Goal: Task Accomplishment & Management: Complete application form

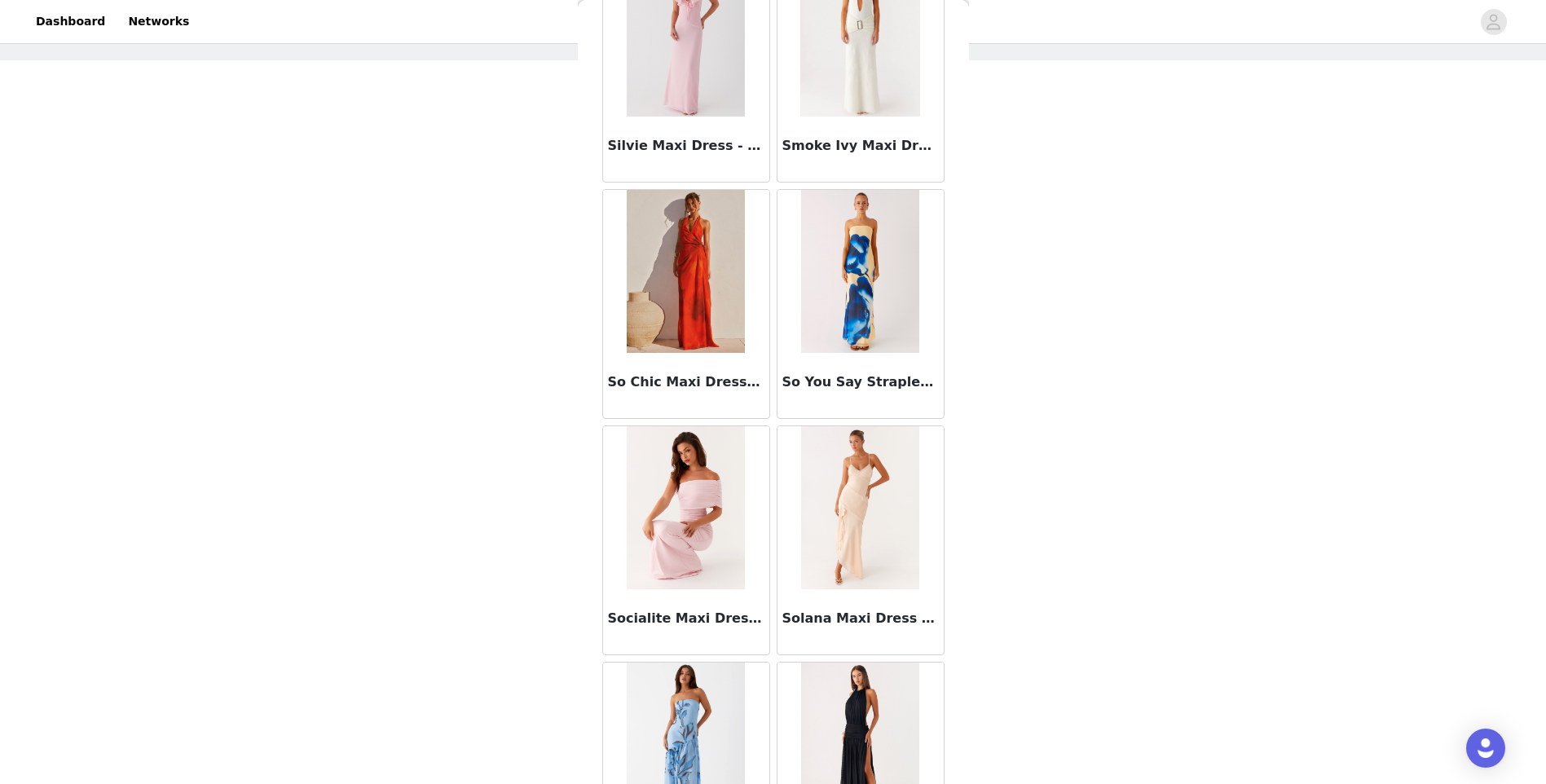
scroll to position [48973, 0]
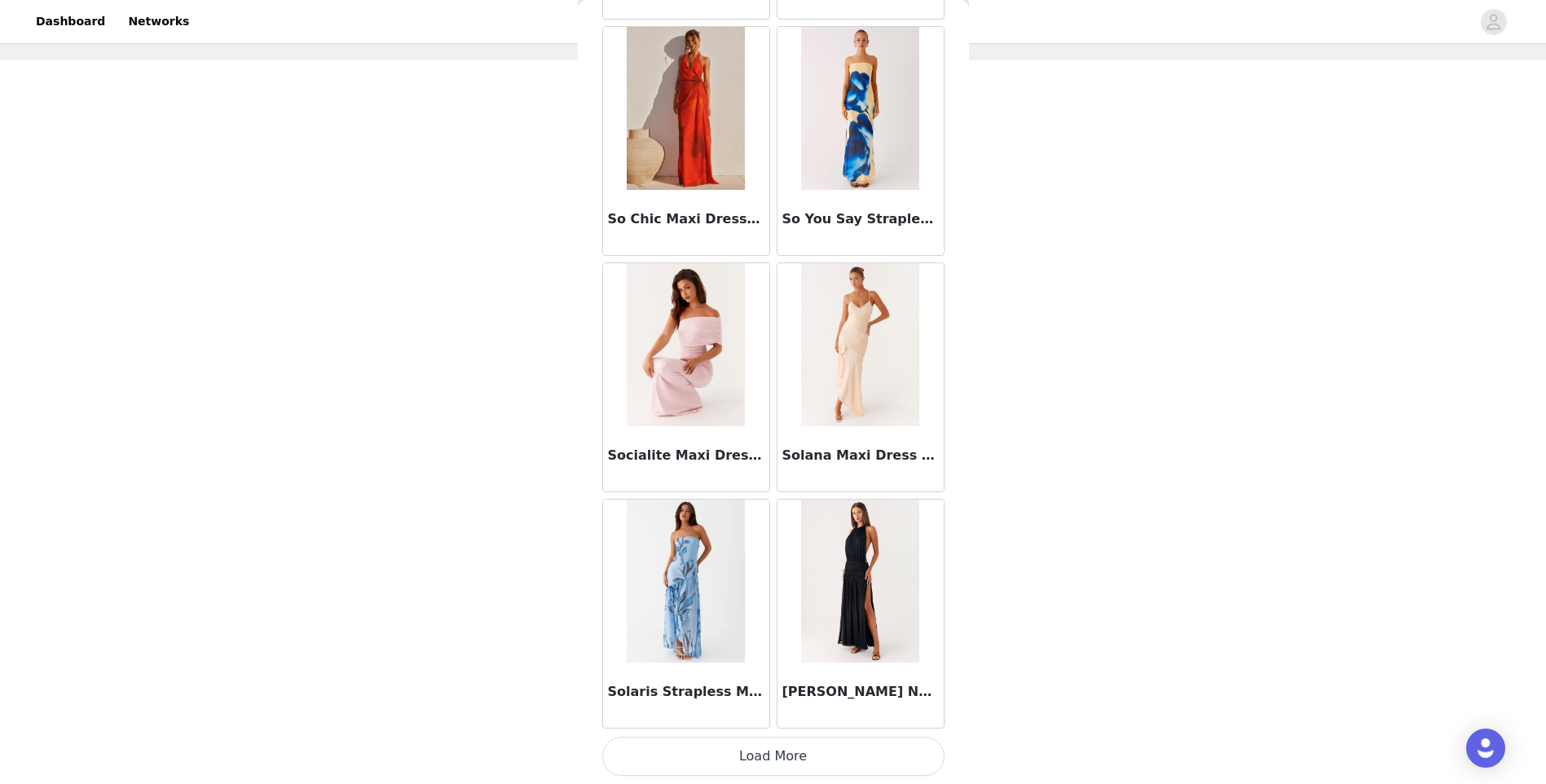
click at [851, 751] on button "Load More" at bounding box center [773, 756] width 342 height 39
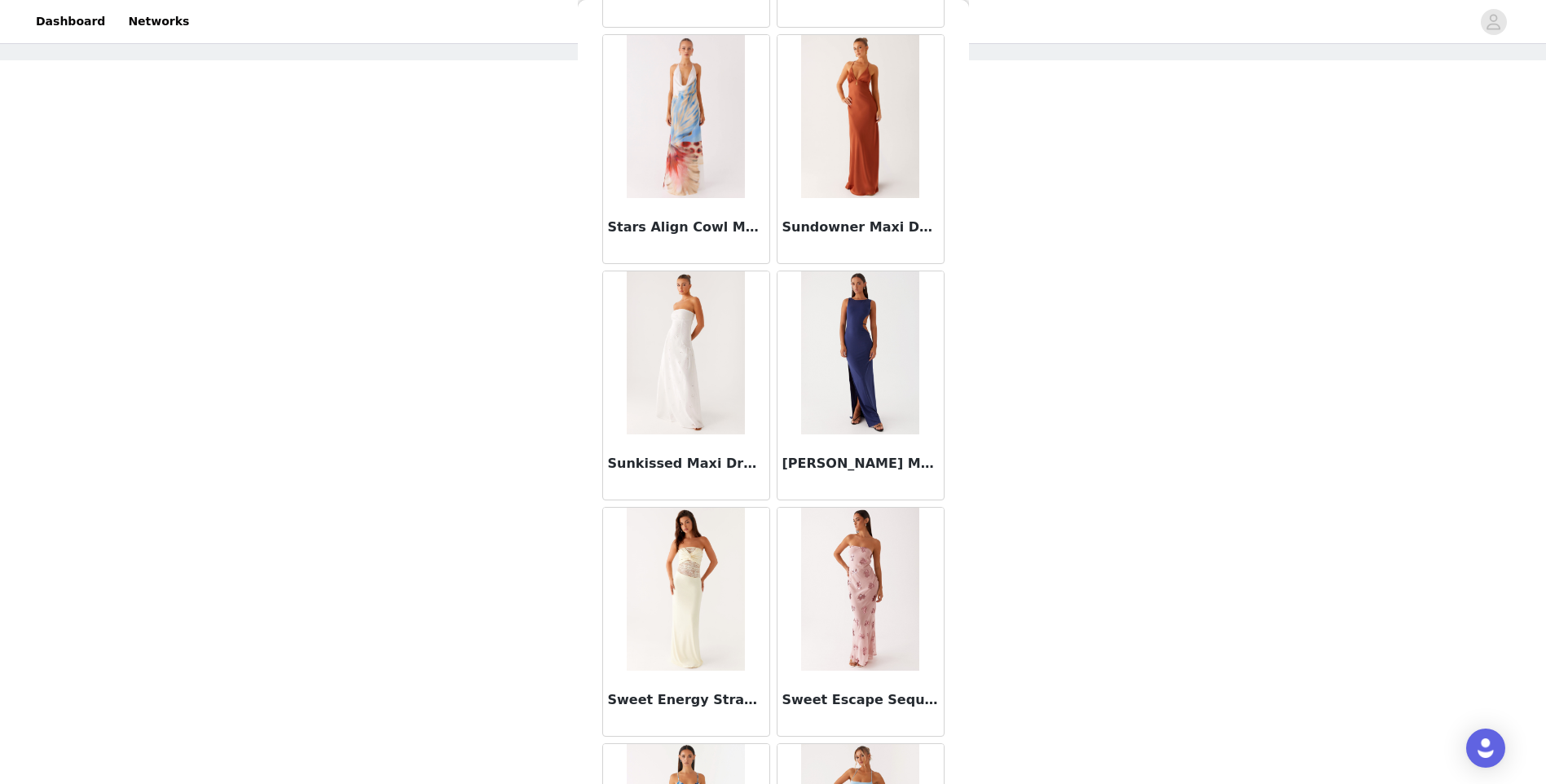
scroll to position [51335, 0]
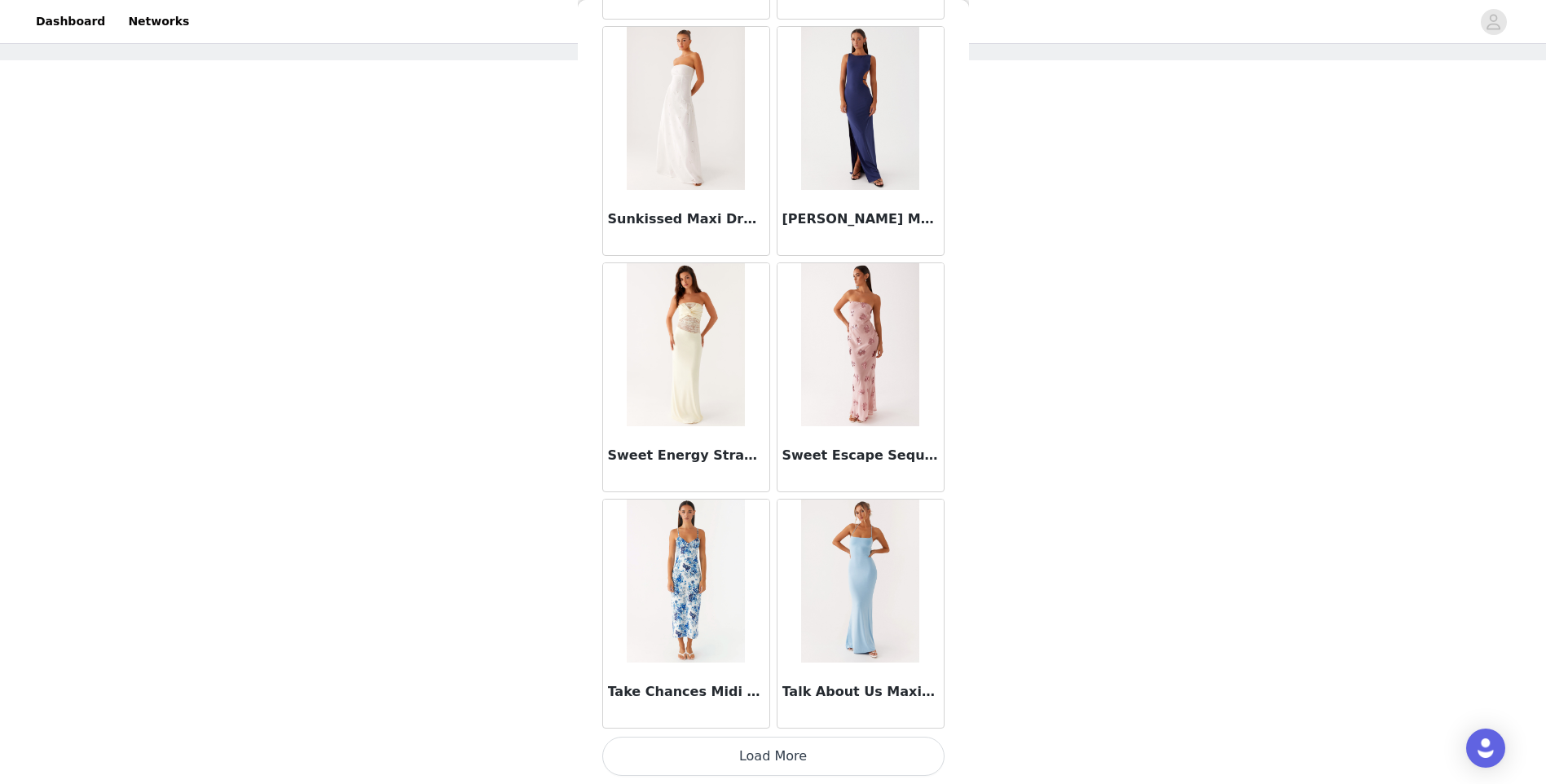
click at [812, 755] on button "Load More" at bounding box center [773, 756] width 342 height 39
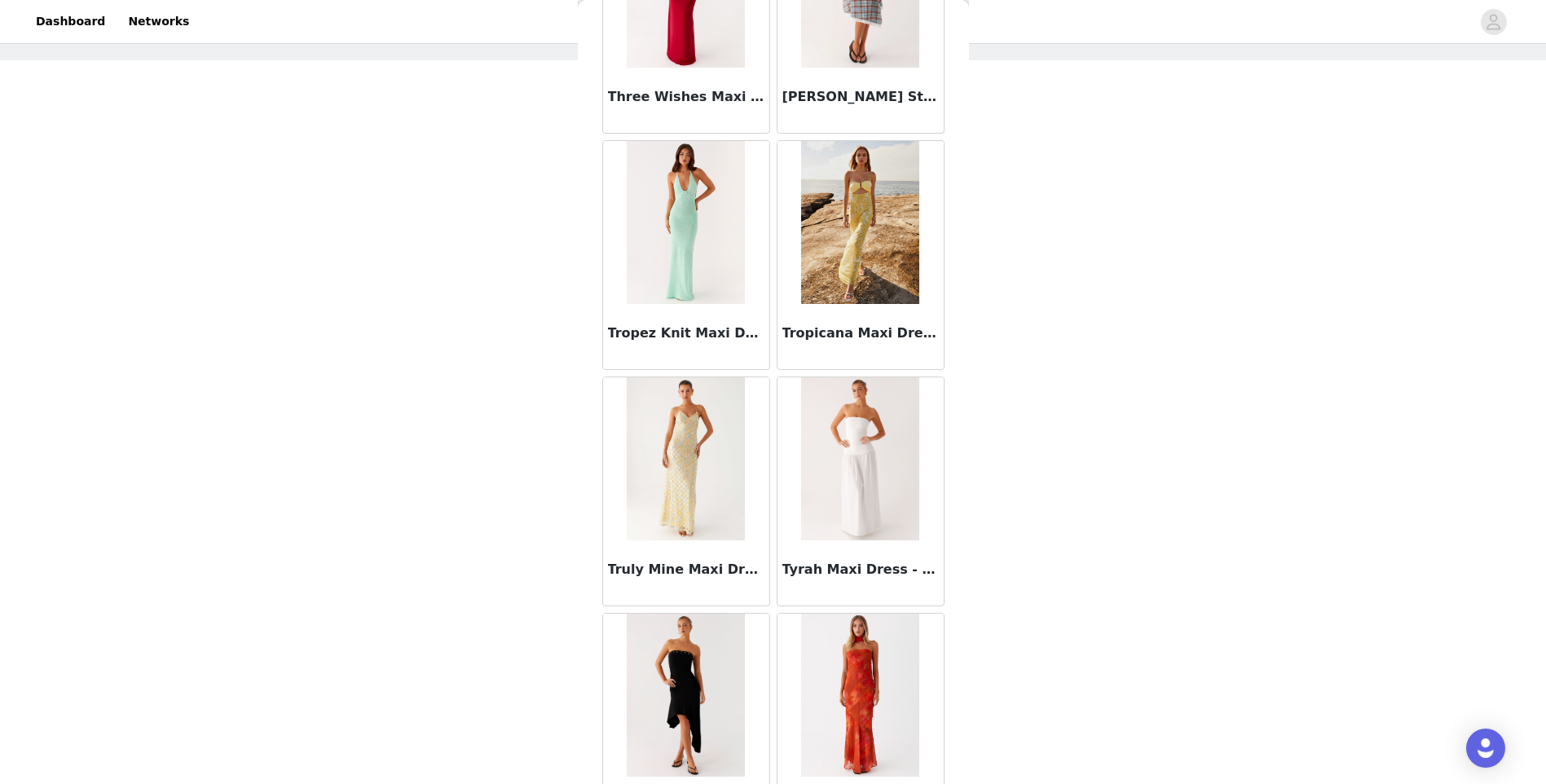
scroll to position [53129, 0]
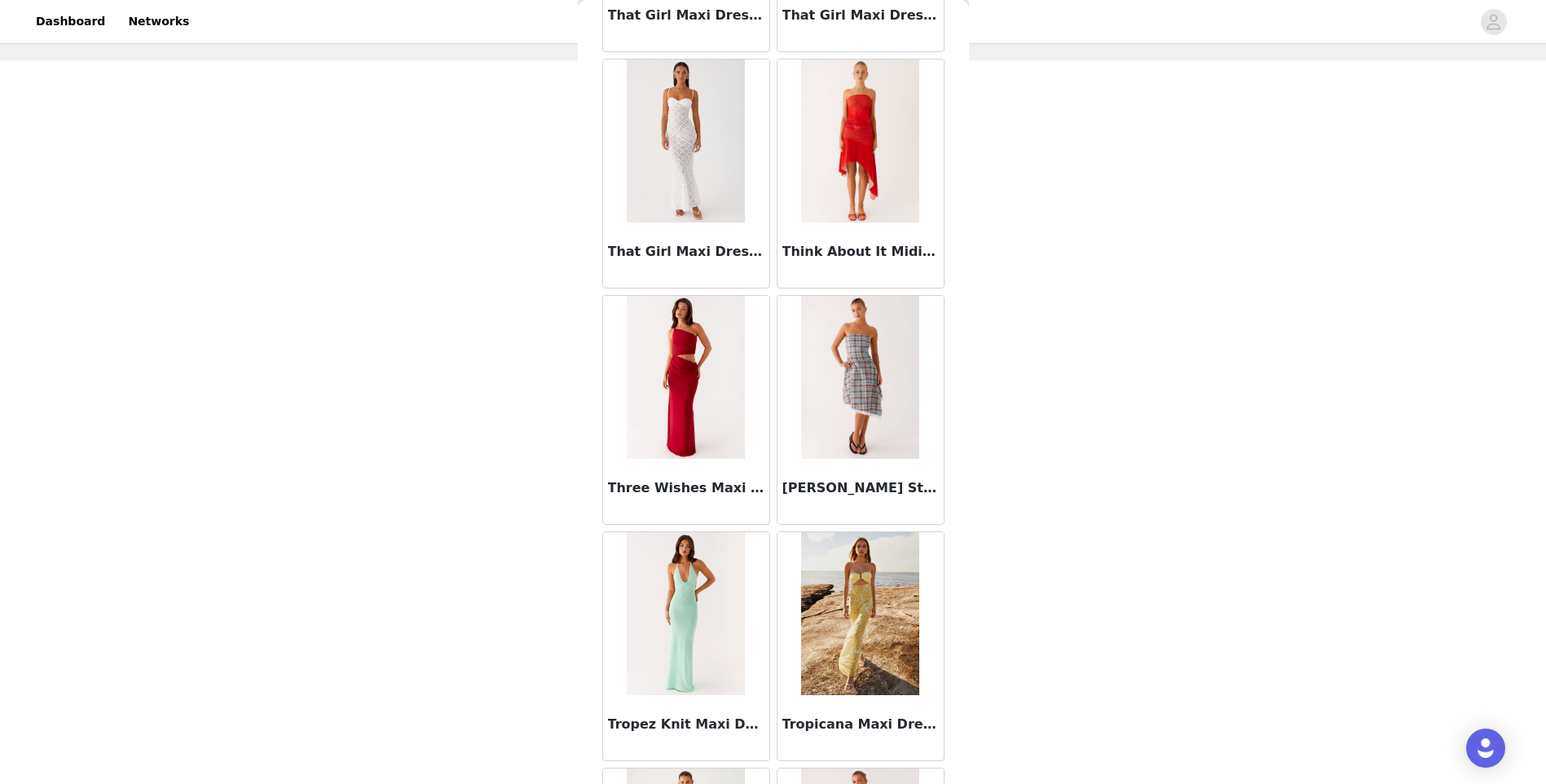
click at [719, 159] on img at bounding box center [686, 141] width 118 height 163
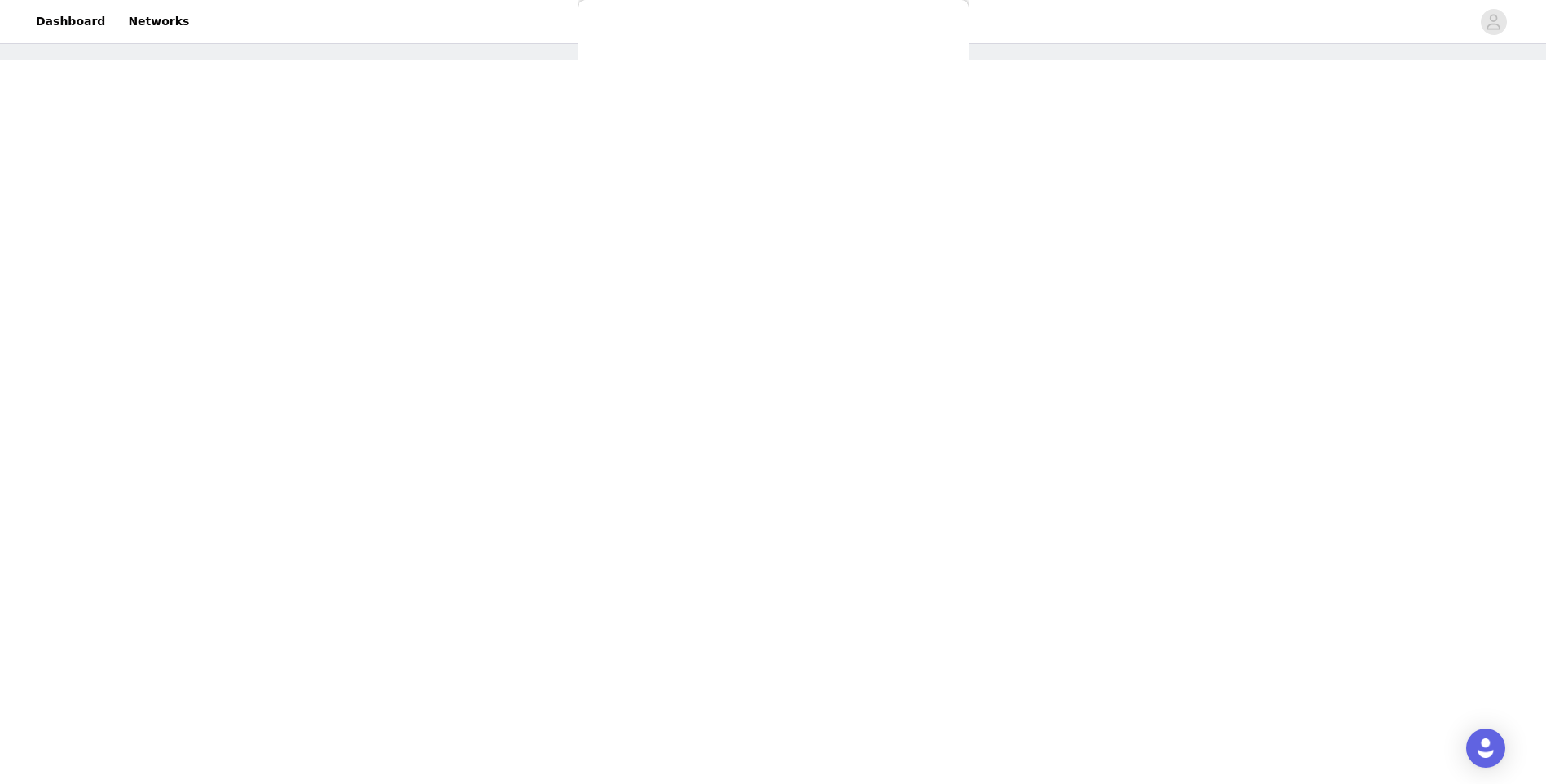
scroll to position [161, 0]
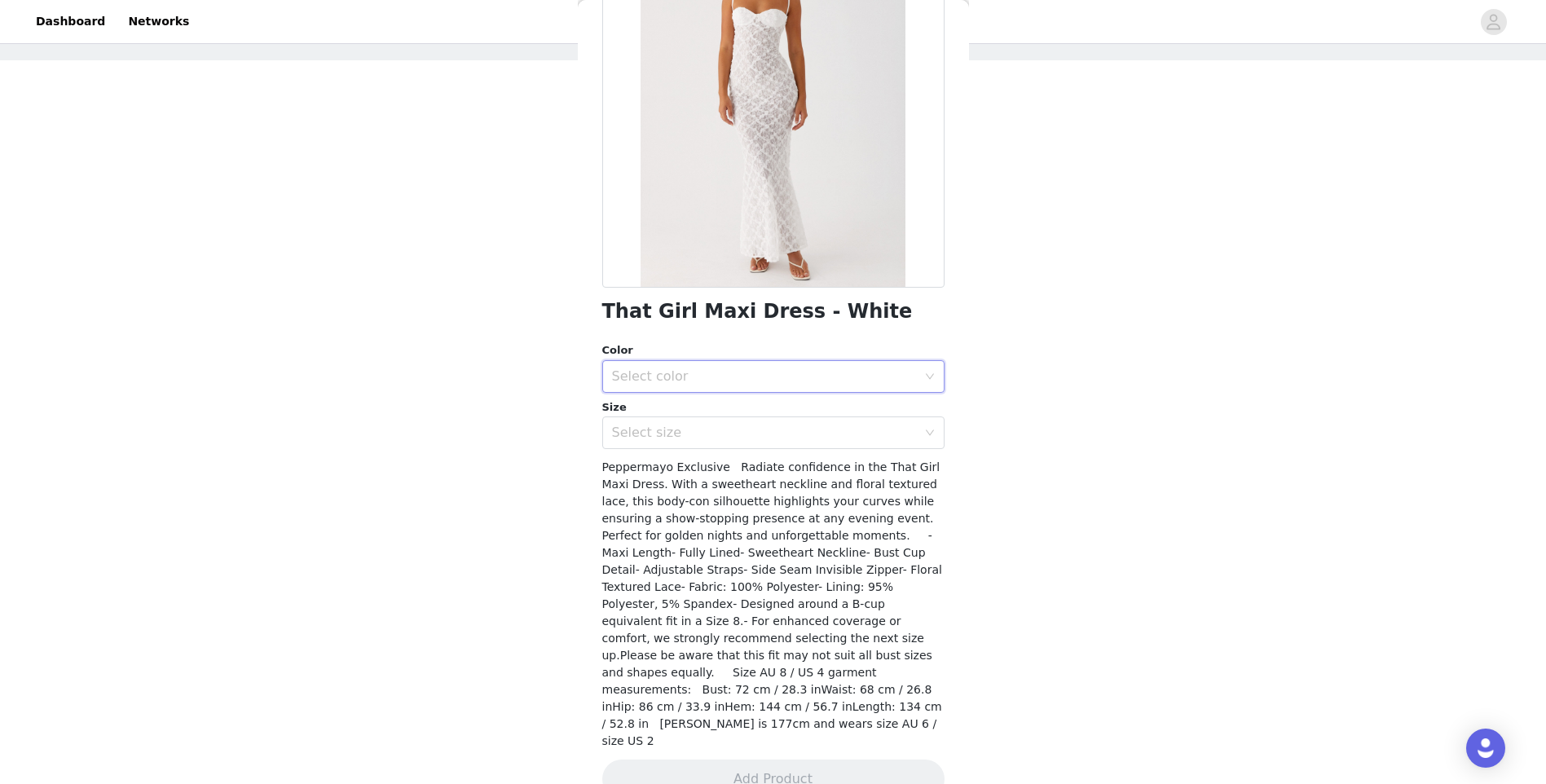
click at [689, 392] on div "Select color" at bounding box center [768, 376] width 312 height 31
click at [669, 425] on li "White" at bounding box center [767, 412] width 330 height 26
click at [668, 426] on div "Select size" at bounding box center [765, 433] width 305 height 16
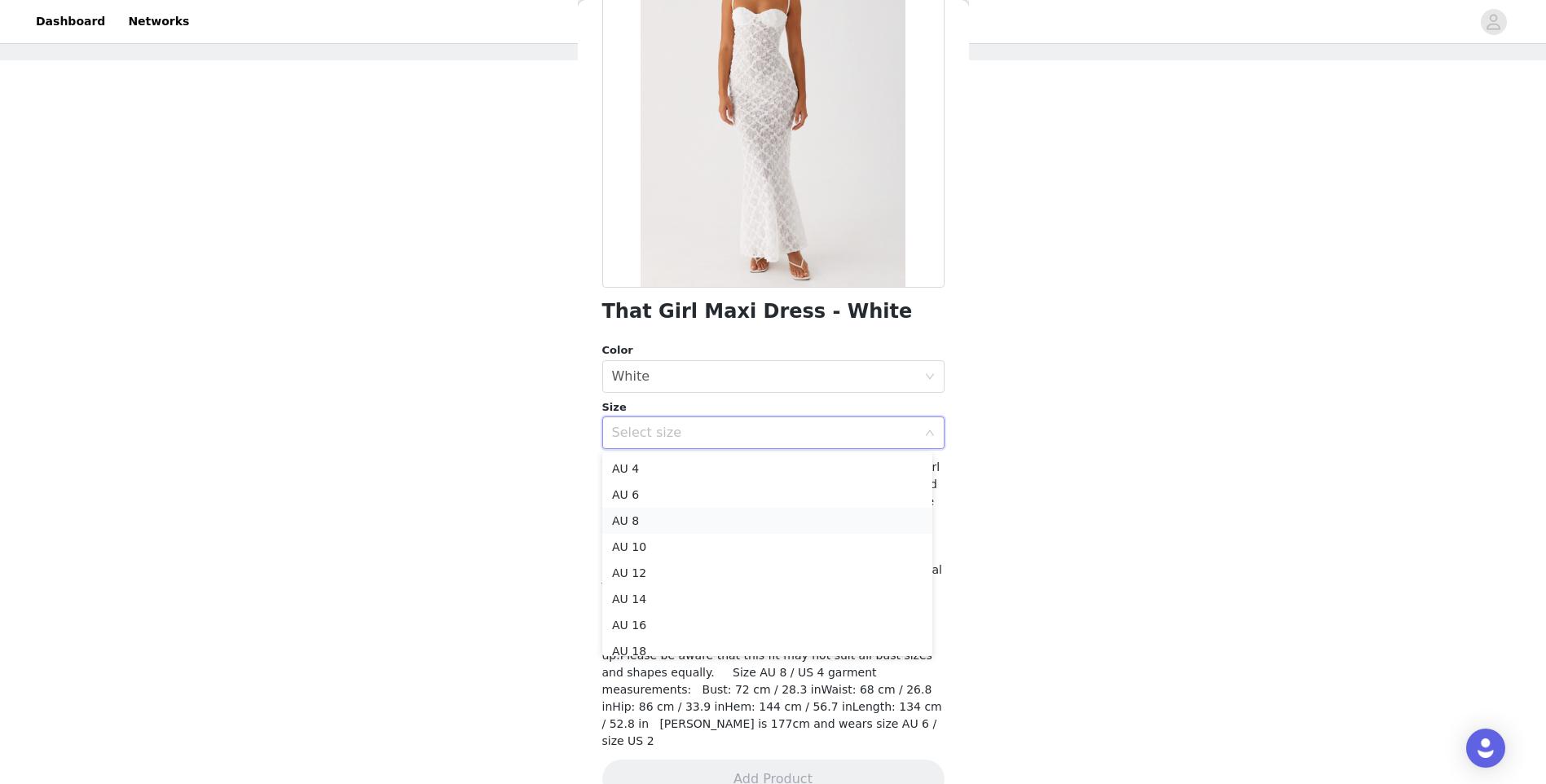
click at [648, 515] on li "AU 8" at bounding box center [767, 520] width 330 height 26
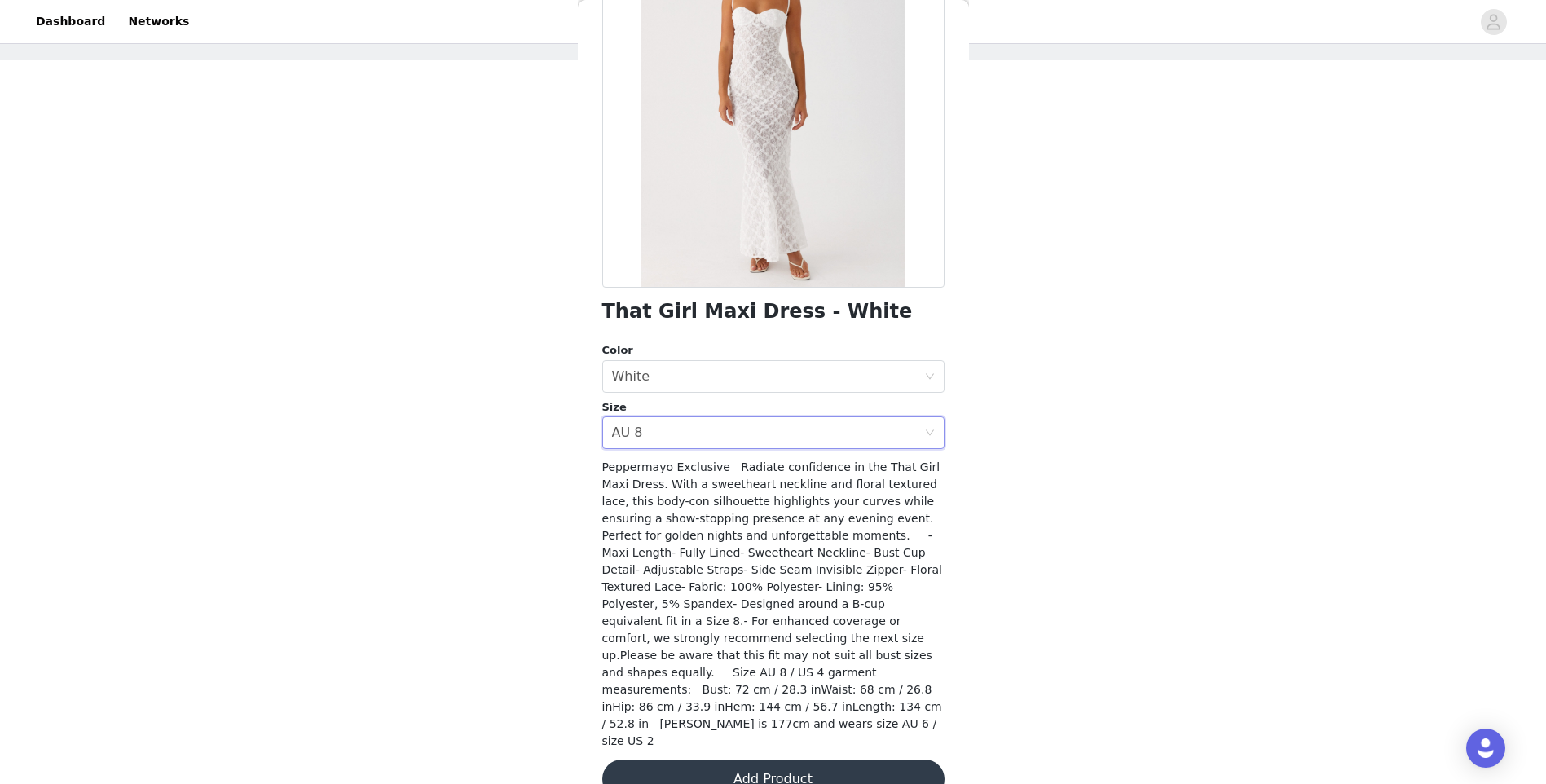
click at [769, 760] on button "Add Product" at bounding box center [773, 780] width 342 height 39
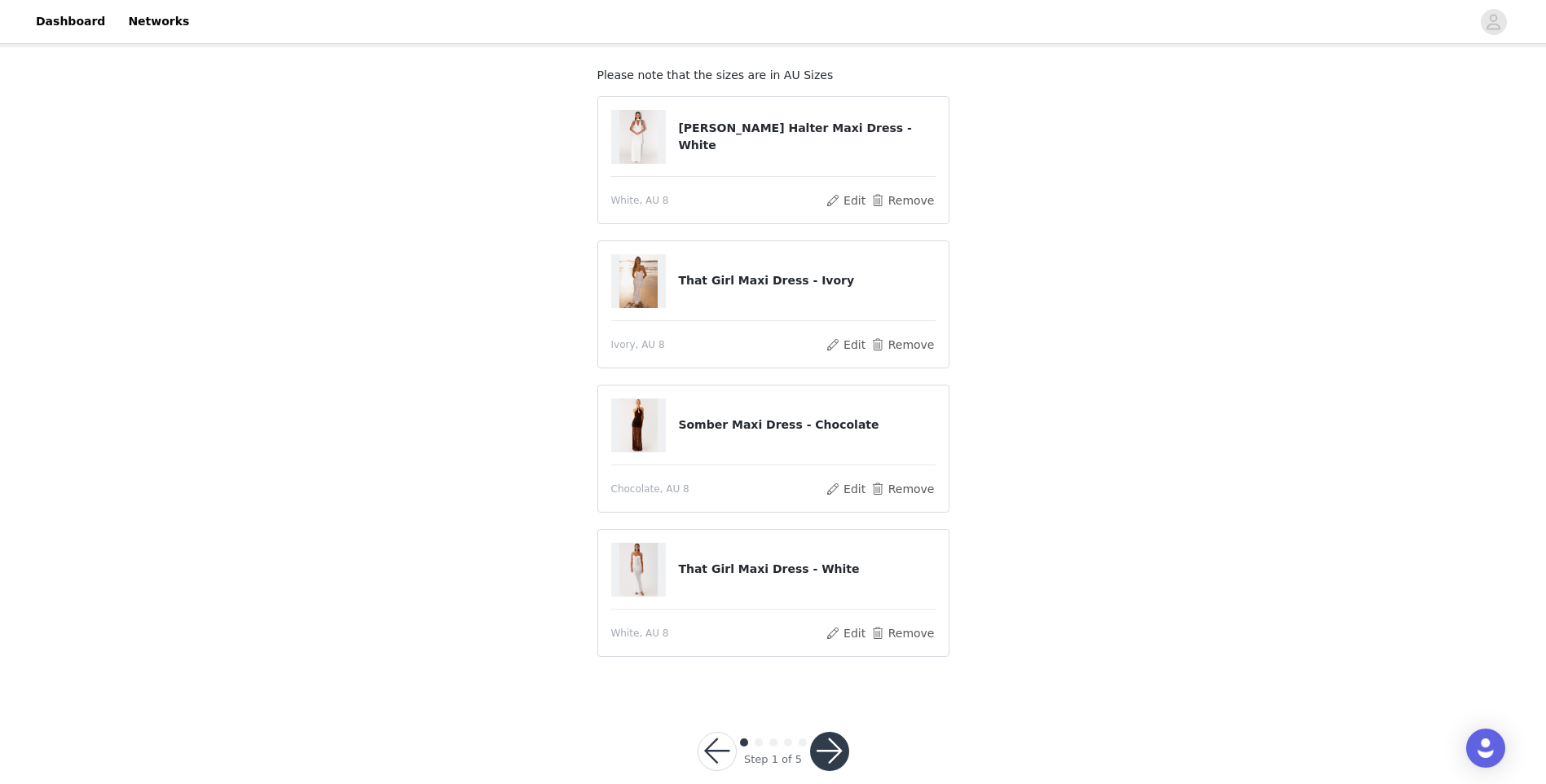
scroll to position [111, 0]
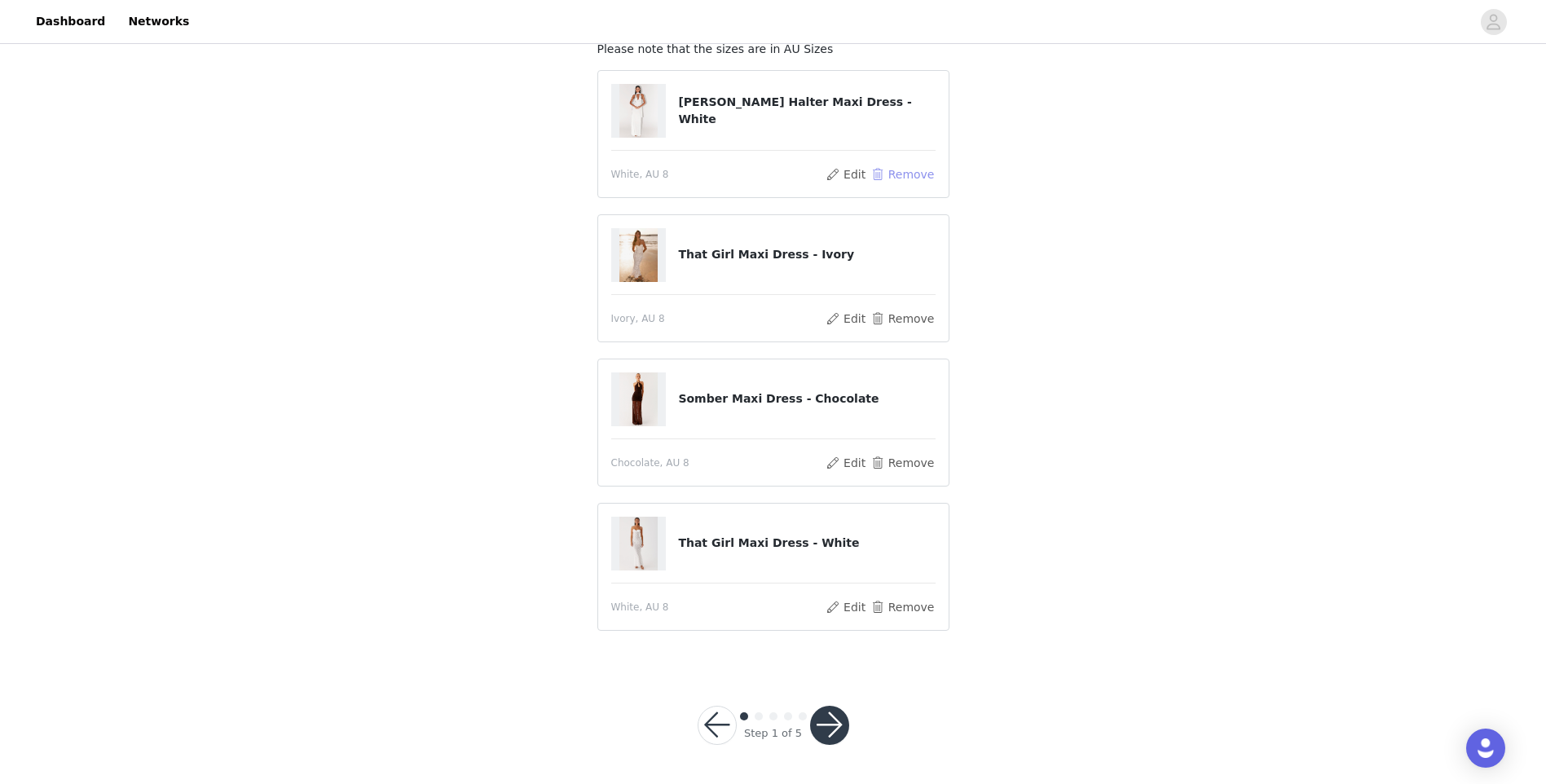
click at [916, 177] on button "Remove" at bounding box center [902, 174] width 65 height 20
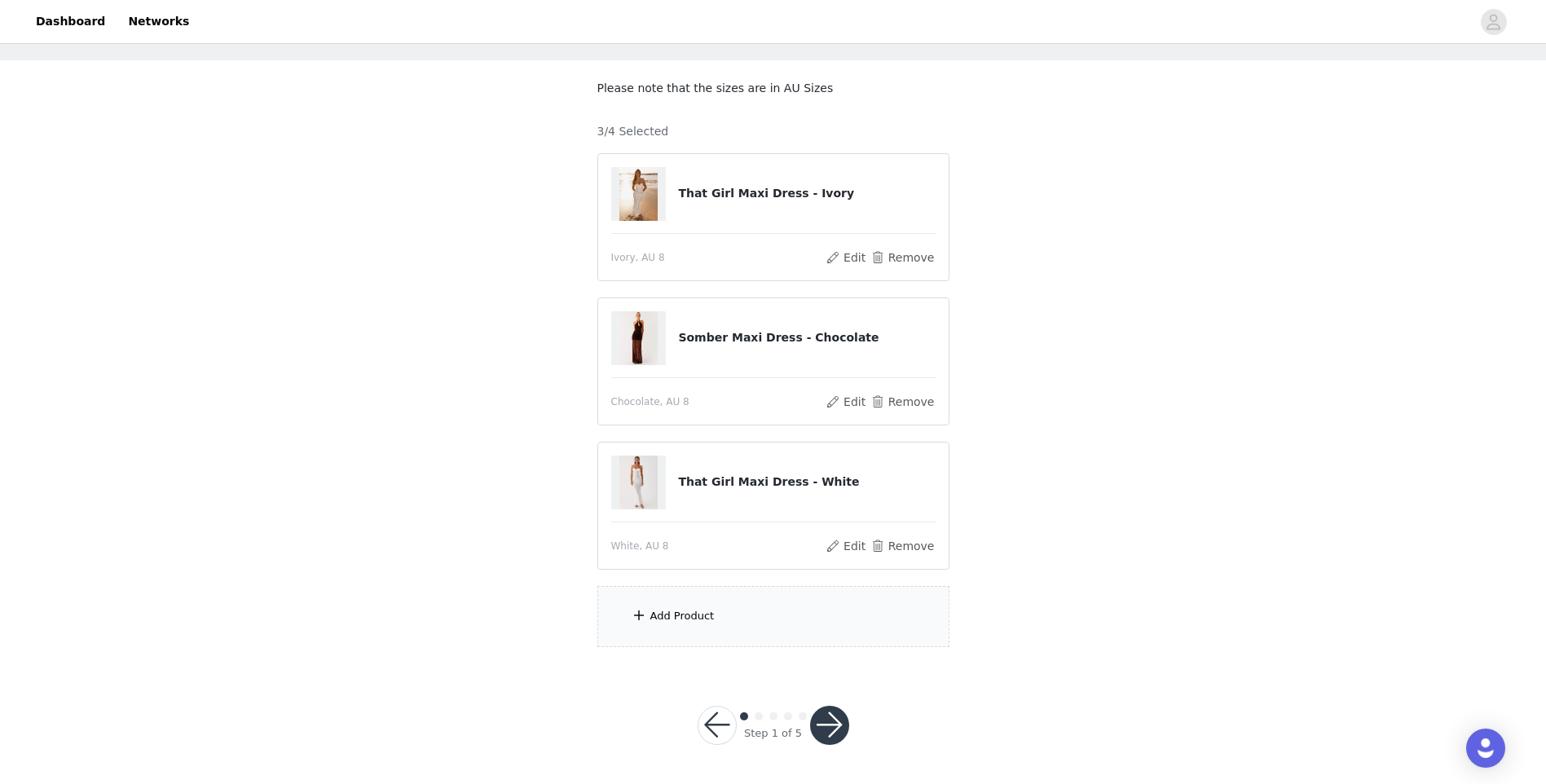
scroll to position [72, 0]
click at [751, 625] on div "Add Product" at bounding box center [773, 616] width 352 height 61
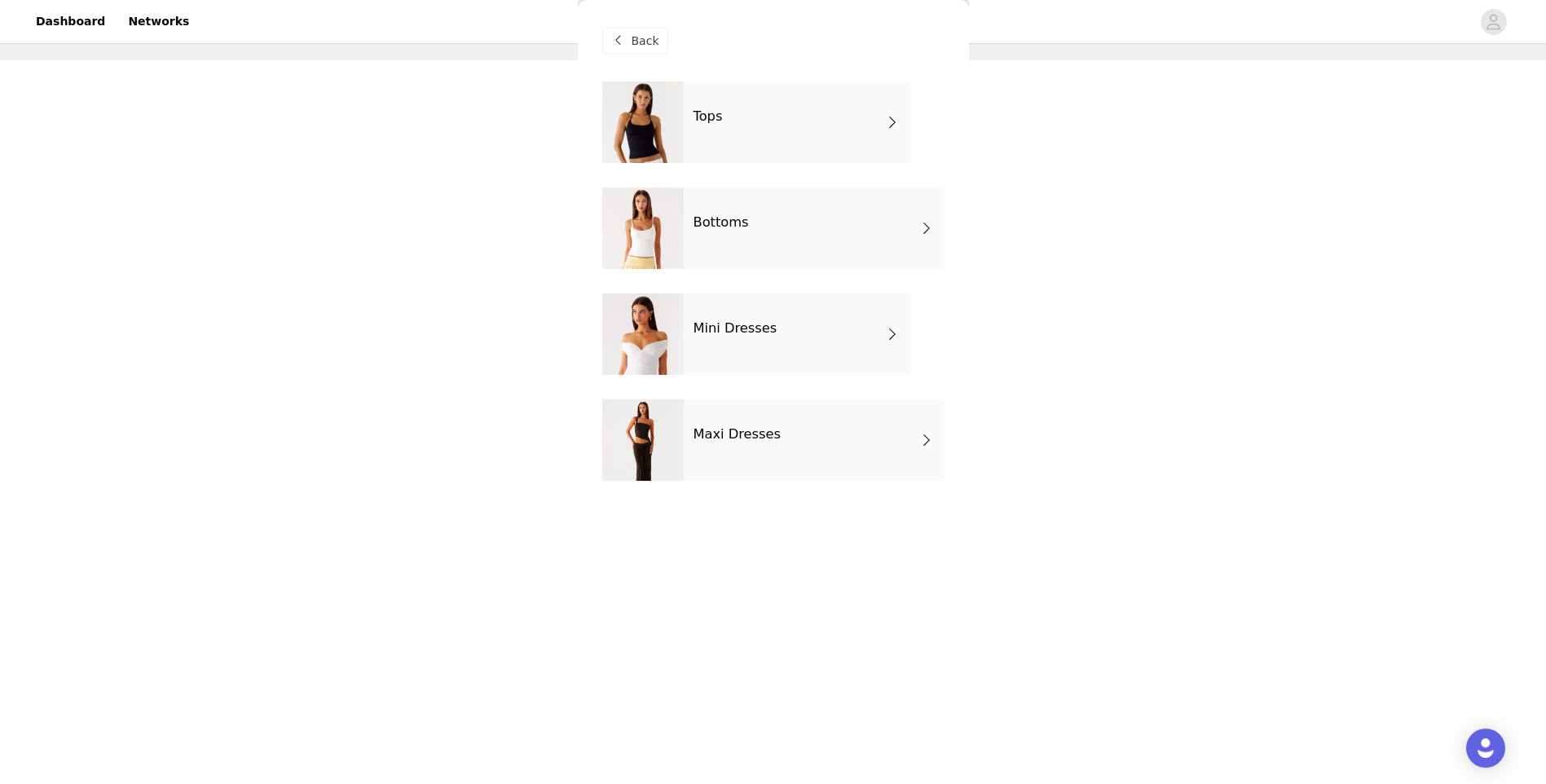
click at [790, 211] on div "Bottoms" at bounding box center [815, 228] width 261 height 81
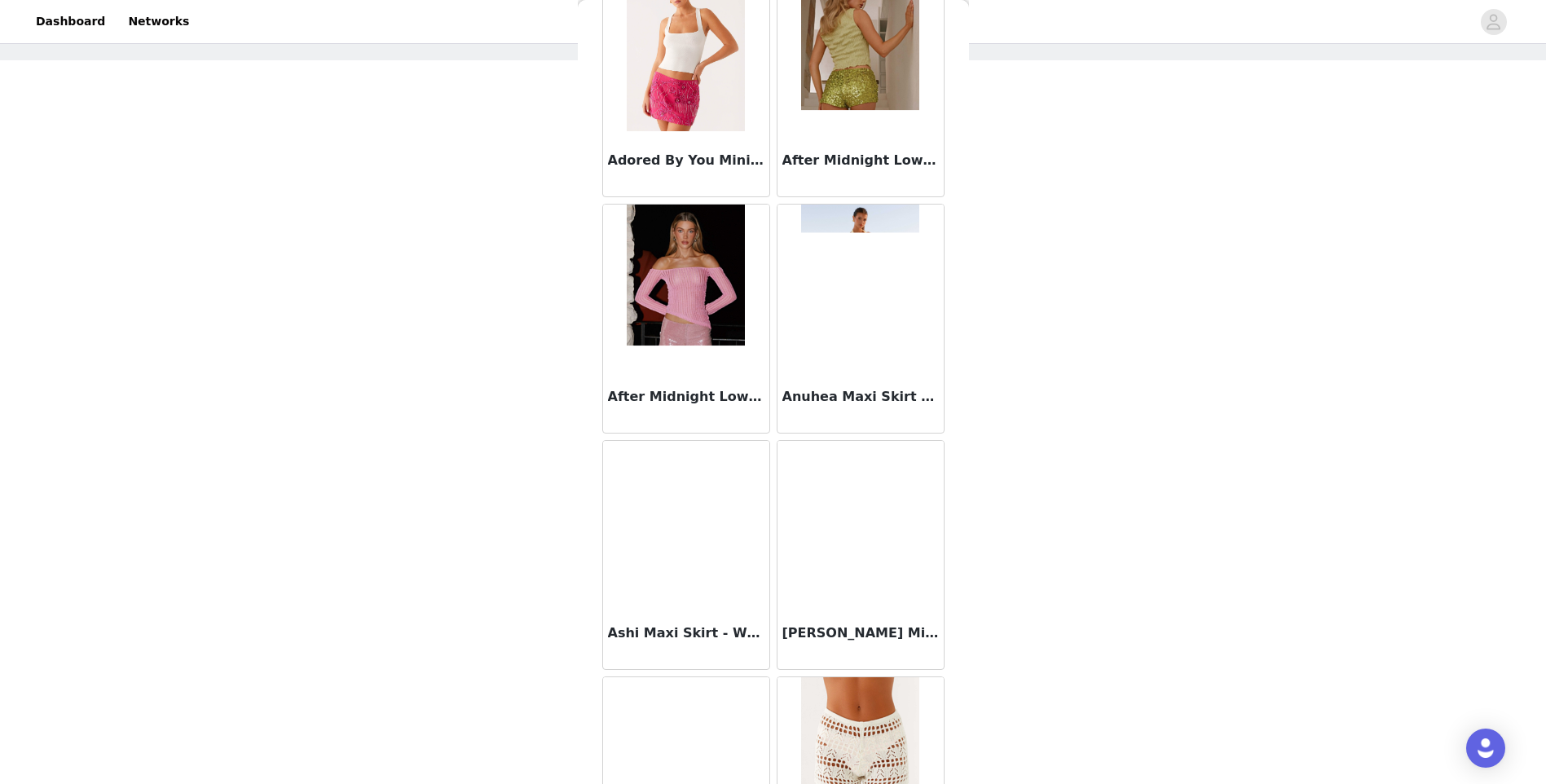
scroll to position [0, 0]
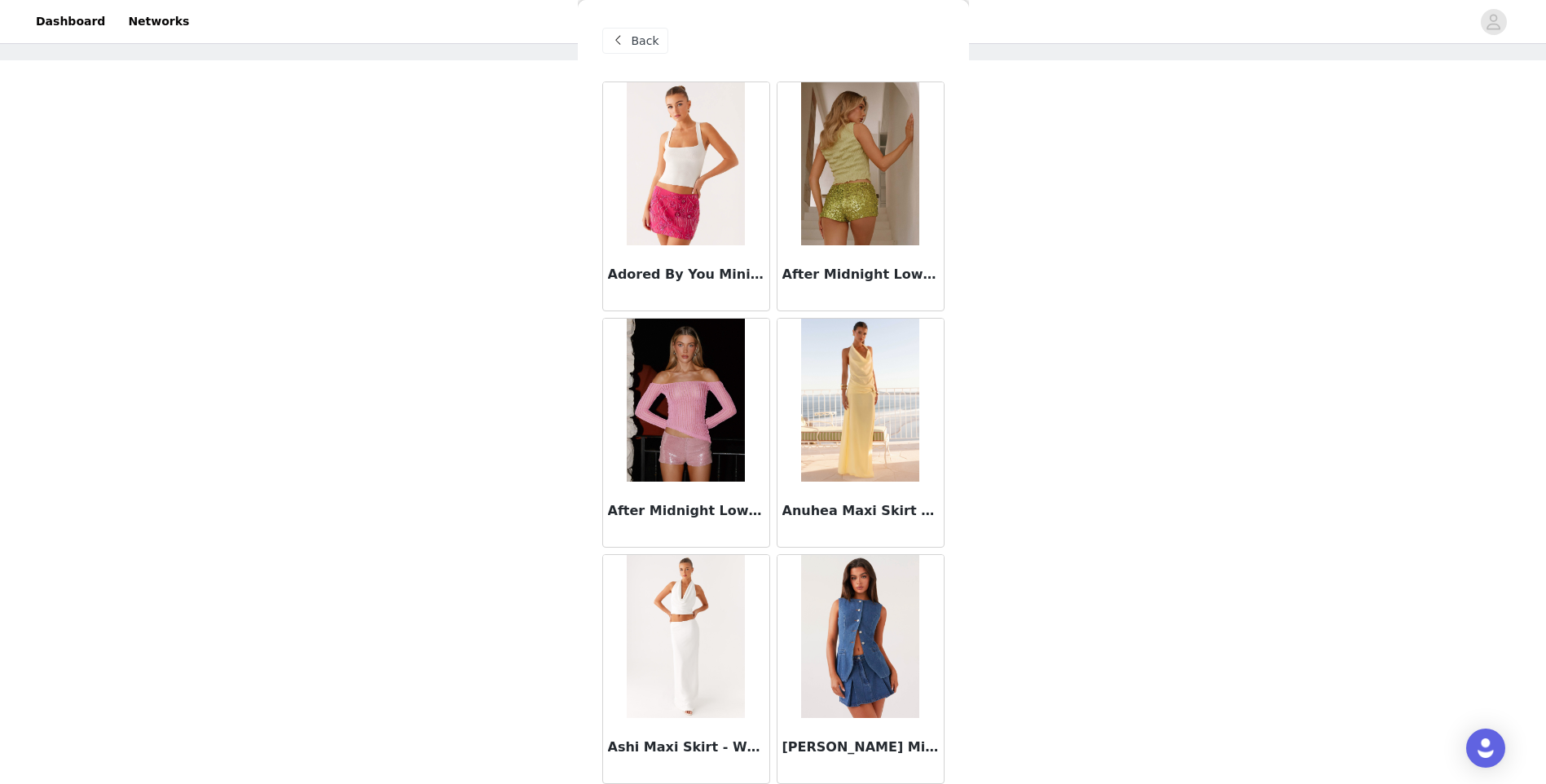
click at [636, 41] on span "Back" at bounding box center [645, 40] width 28 height 17
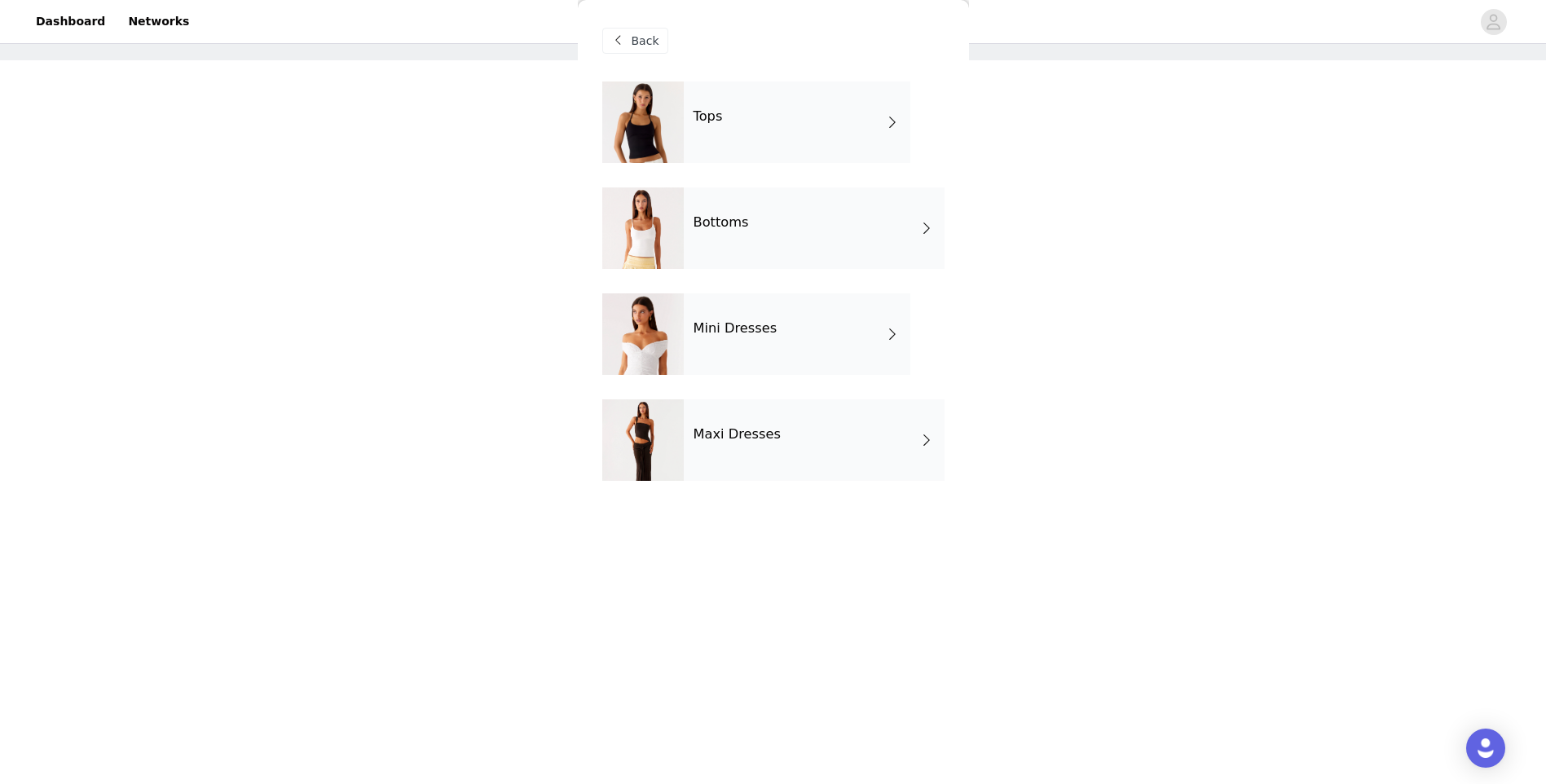
click at [777, 107] on div "Tops" at bounding box center [797, 122] width 226 height 81
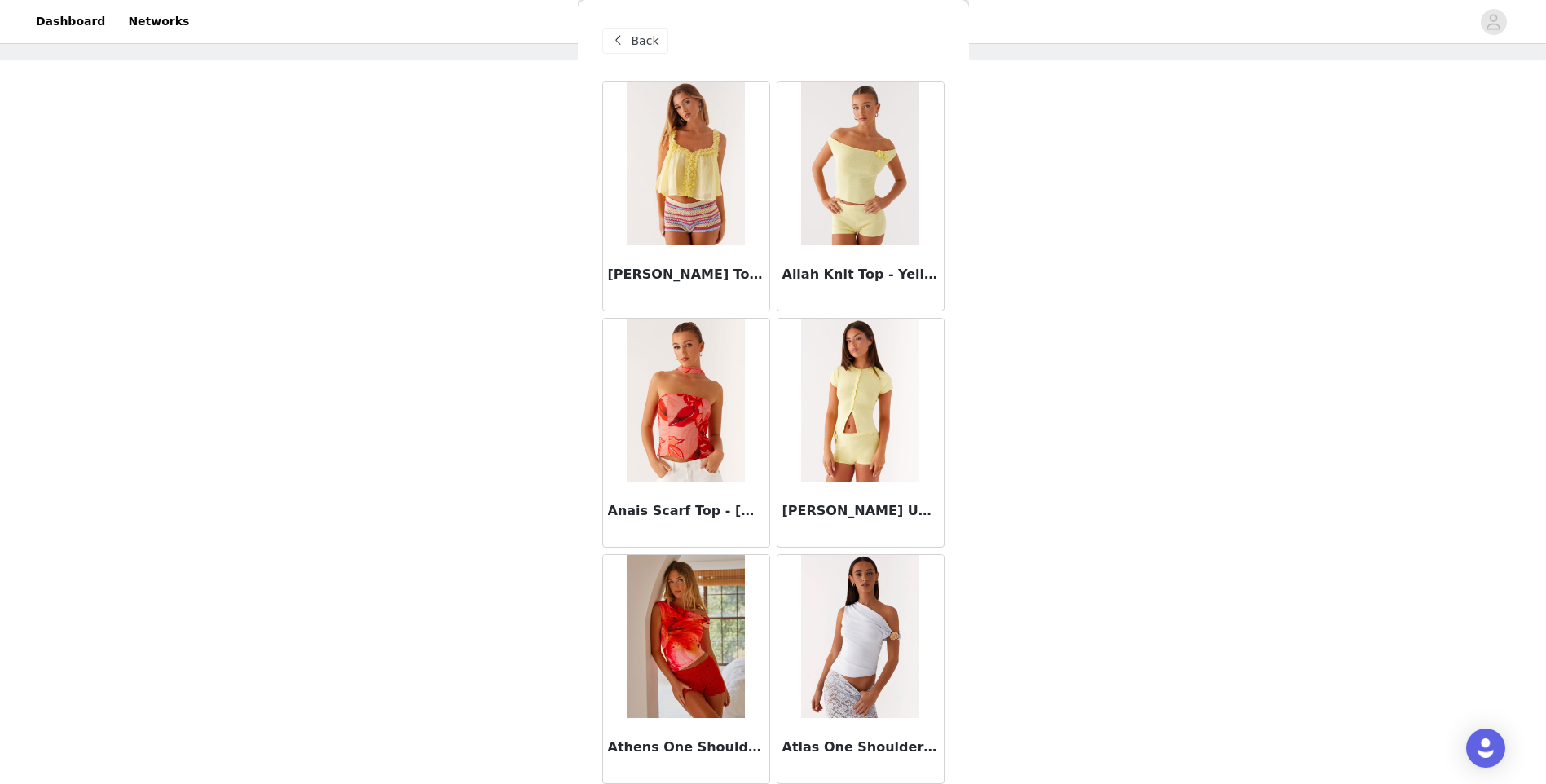
click at [645, 47] on span "Back" at bounding box center [645, 40] width 28 height 17
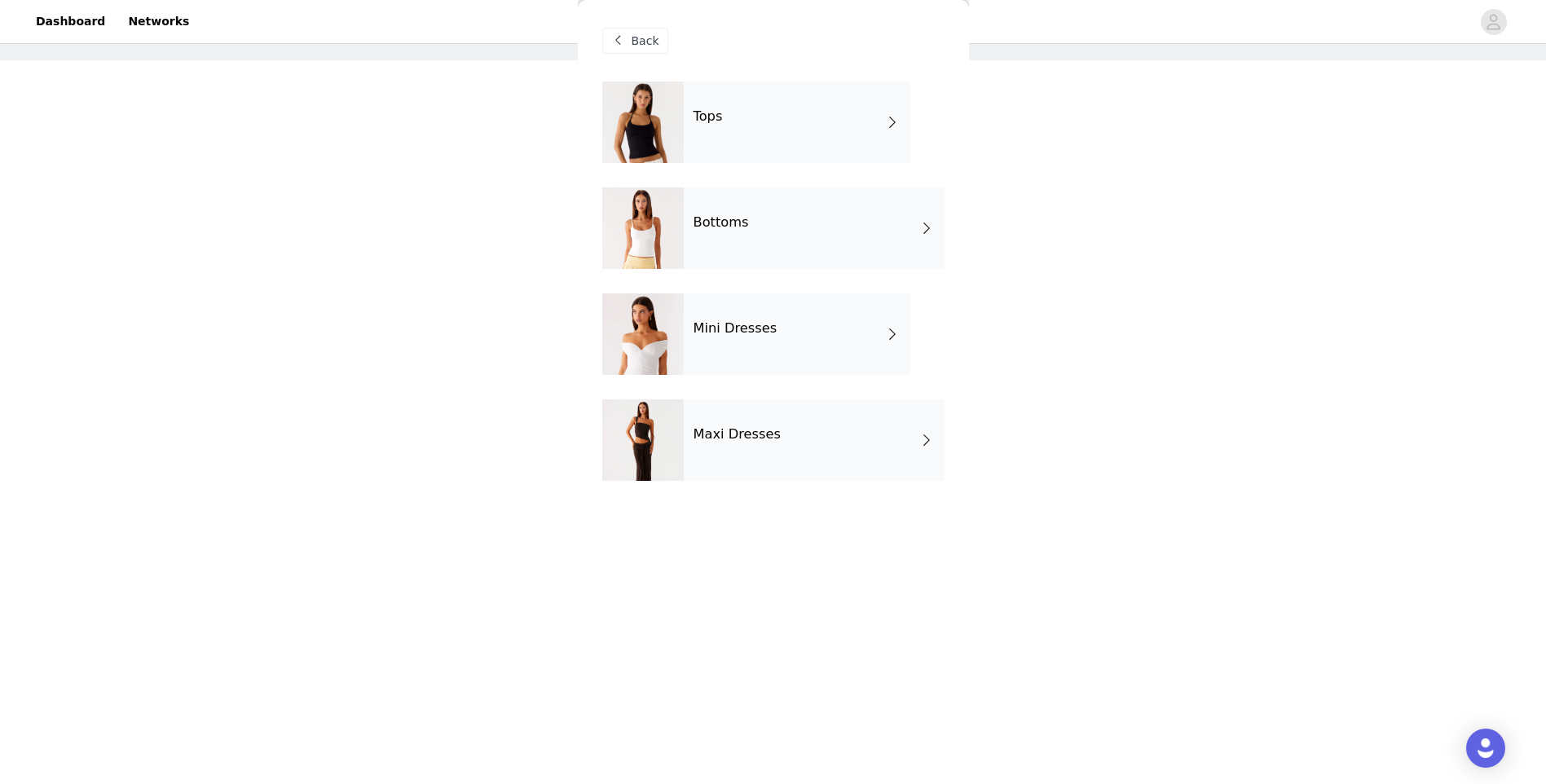
click at [784, 443] on div "Maxi Dresses" at bounding box center [815, 440] width 261 height 81
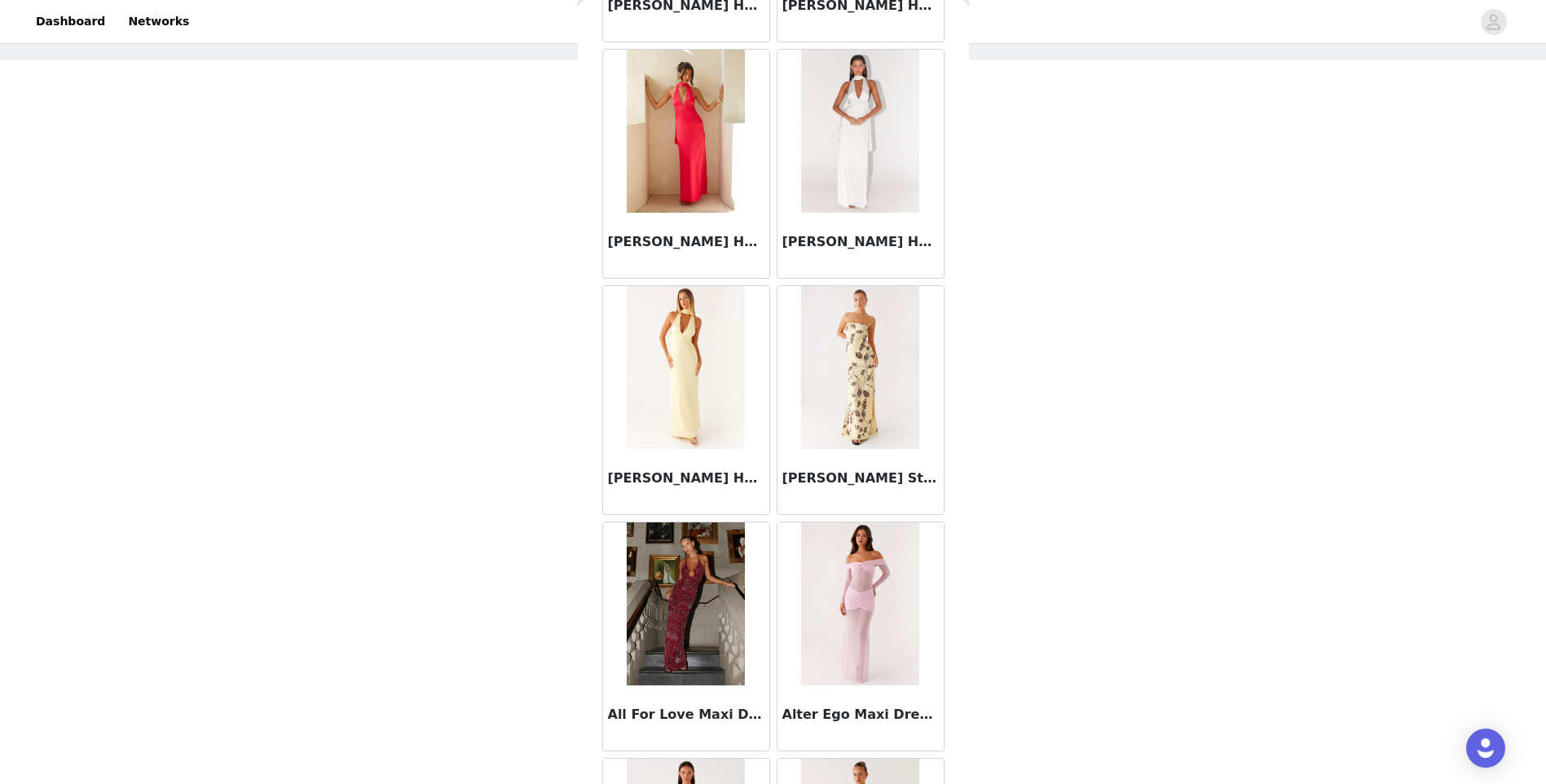
click at [824, 199] on img at bounding box center [860, 131] width 118 height 163
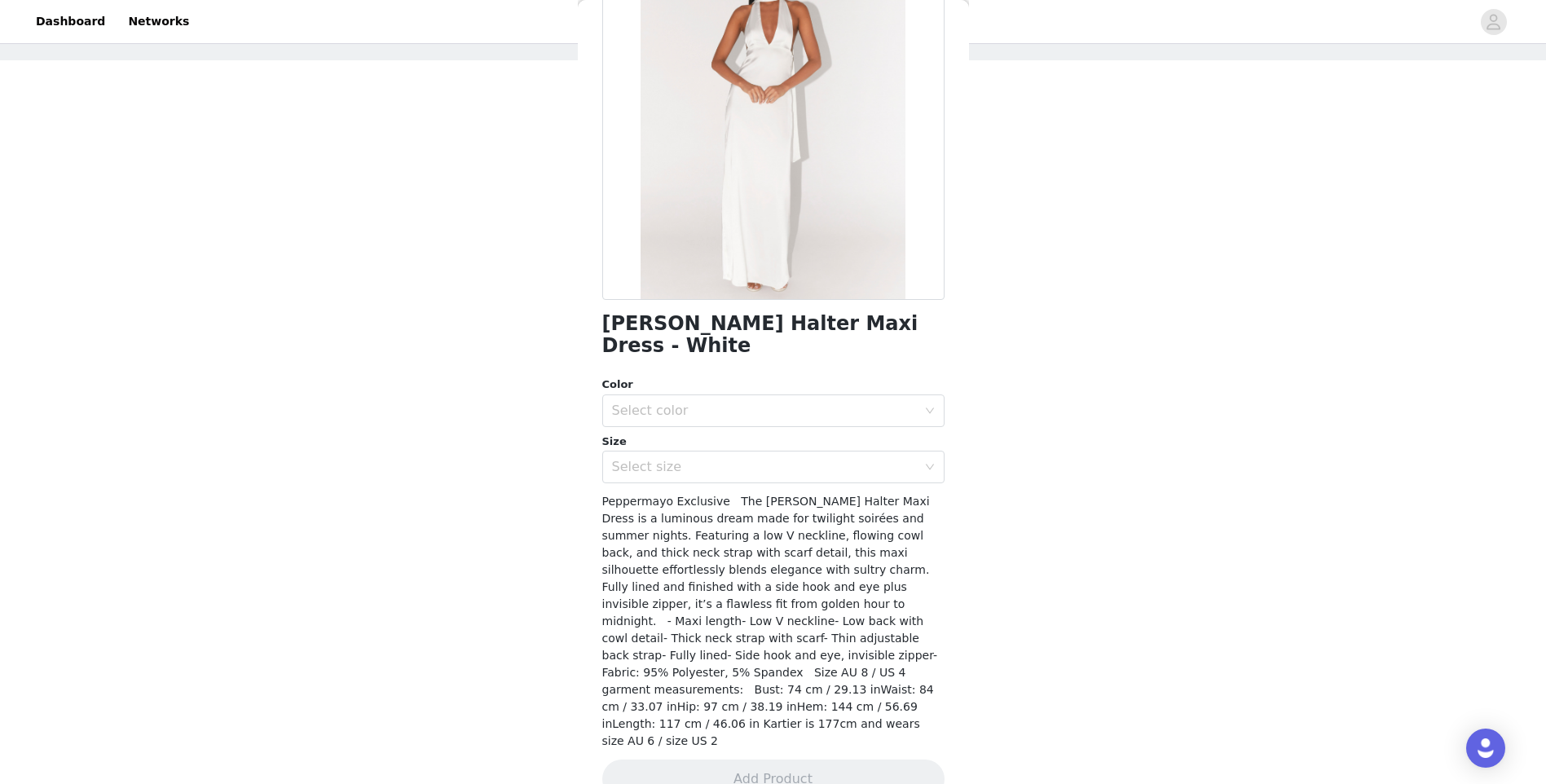
scroll to position [67, 0]
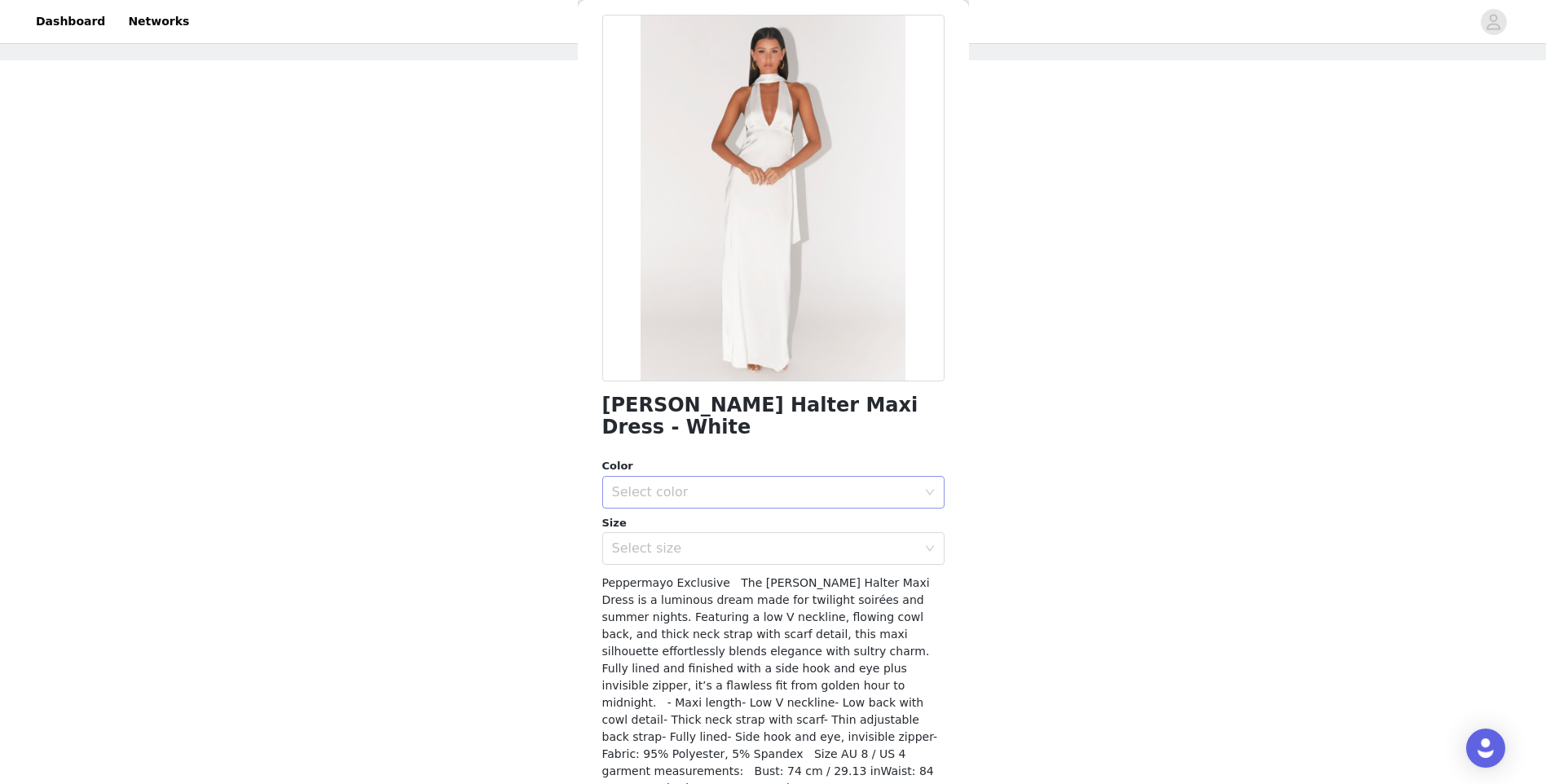
click at [678, 485] on div "Select color" at bounding box center [765, 492] width 305 height 16
click at [649, 535] on li "White" at bounding box center [767, 527] width 330 height 26
click at [657, 547] on div "Select size" at bounding box center [765, 548] width 305 height 16
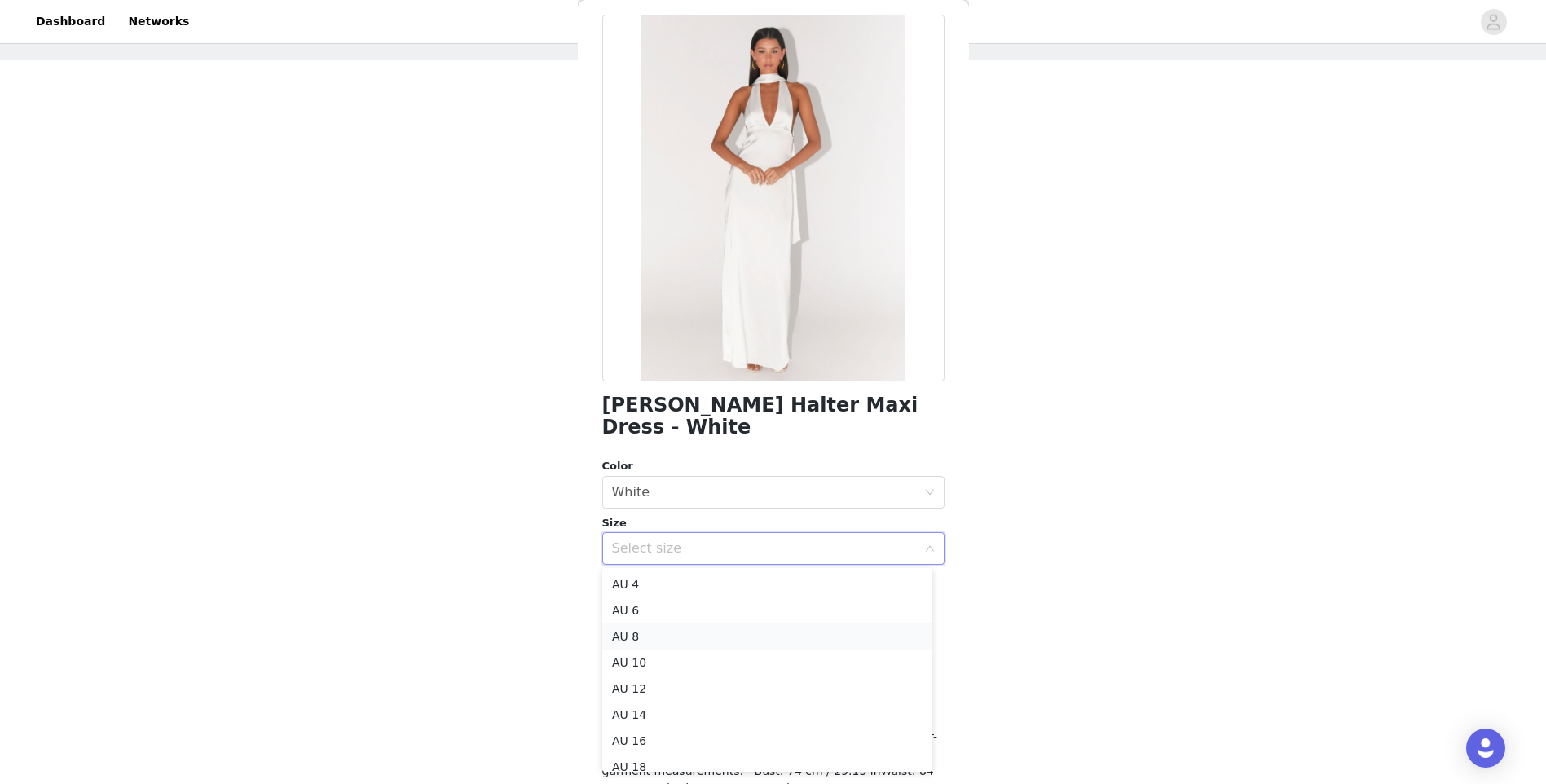
click at [645, 637] on li "AU 8" at bounding box center [767, 636] width 330 height 26
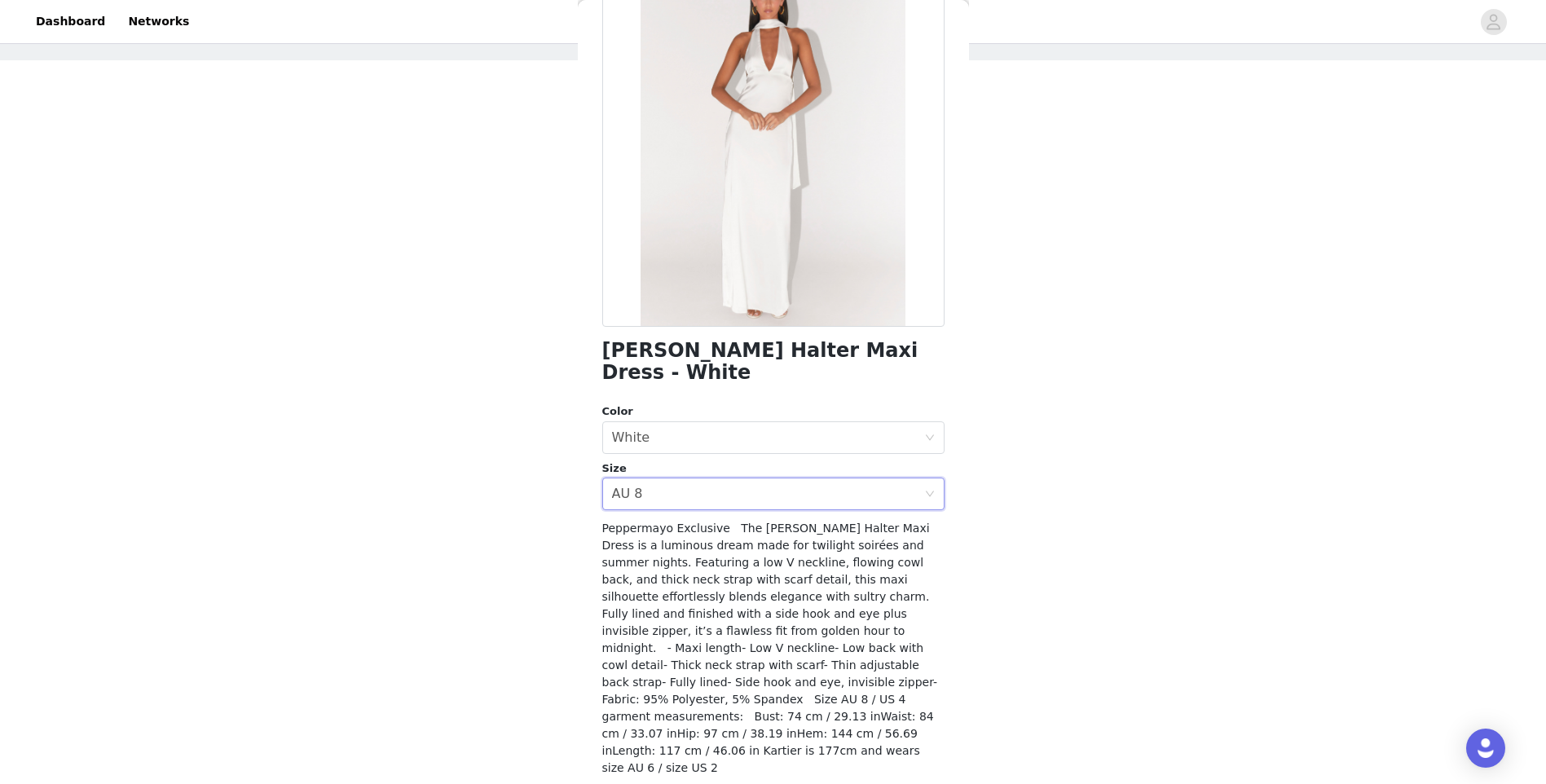
scroll to position [148, 0]
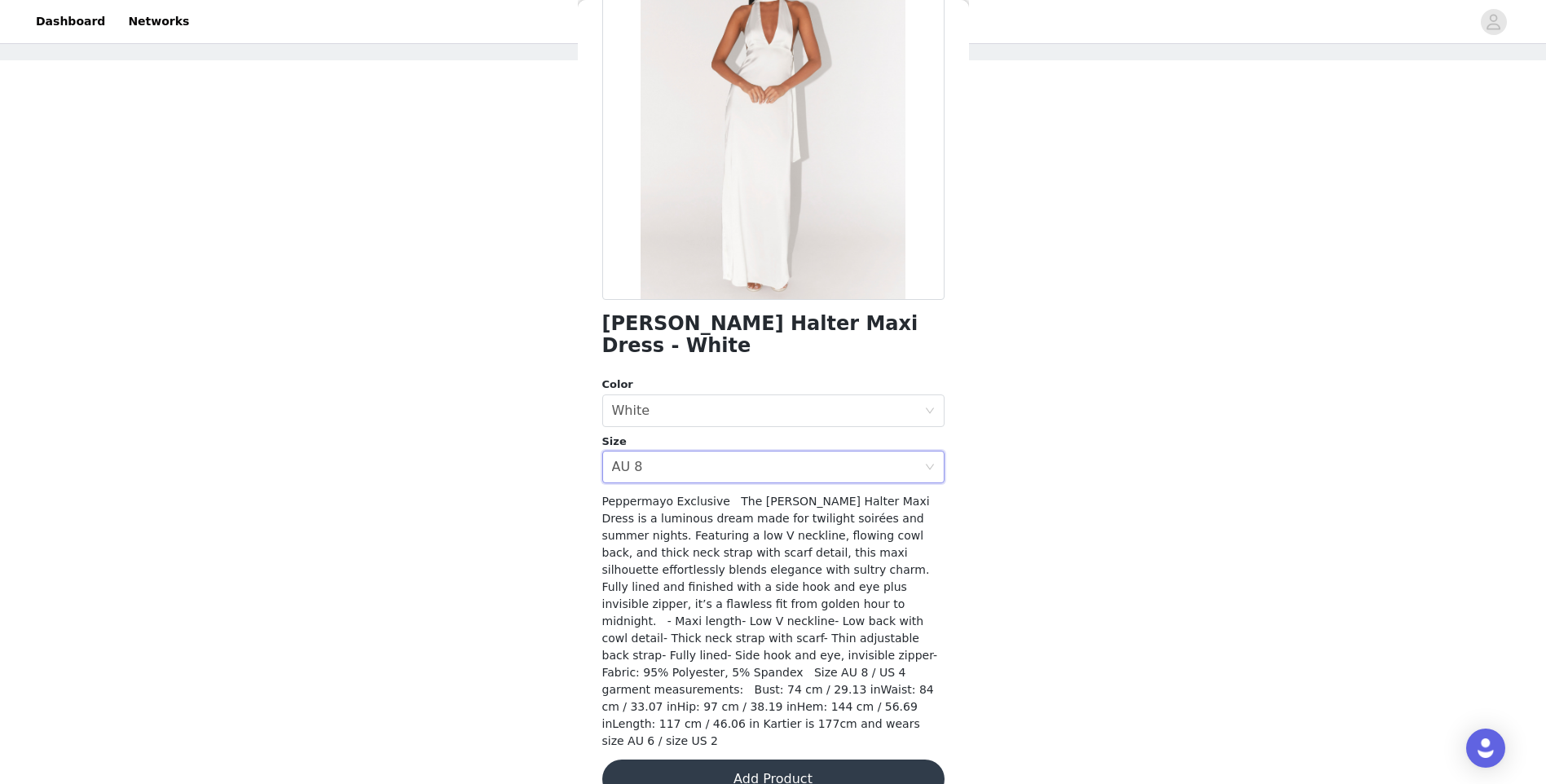
click at [765, 760] on button "Add Product" at bounding box center [773, 780] width 342 height 39
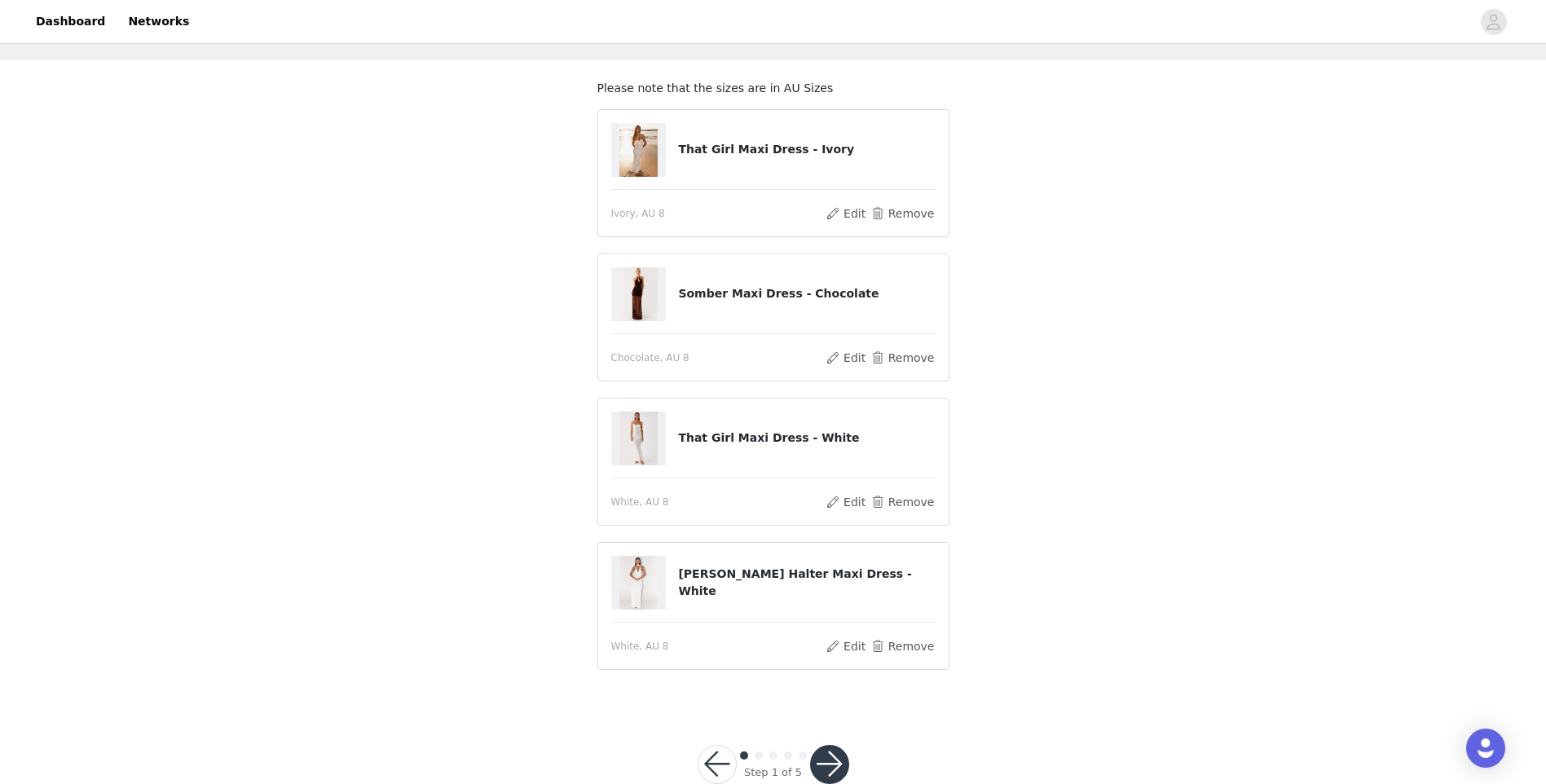
click at [840, 763] on button "button" at bounding box center [830, 764] width 39 height 39
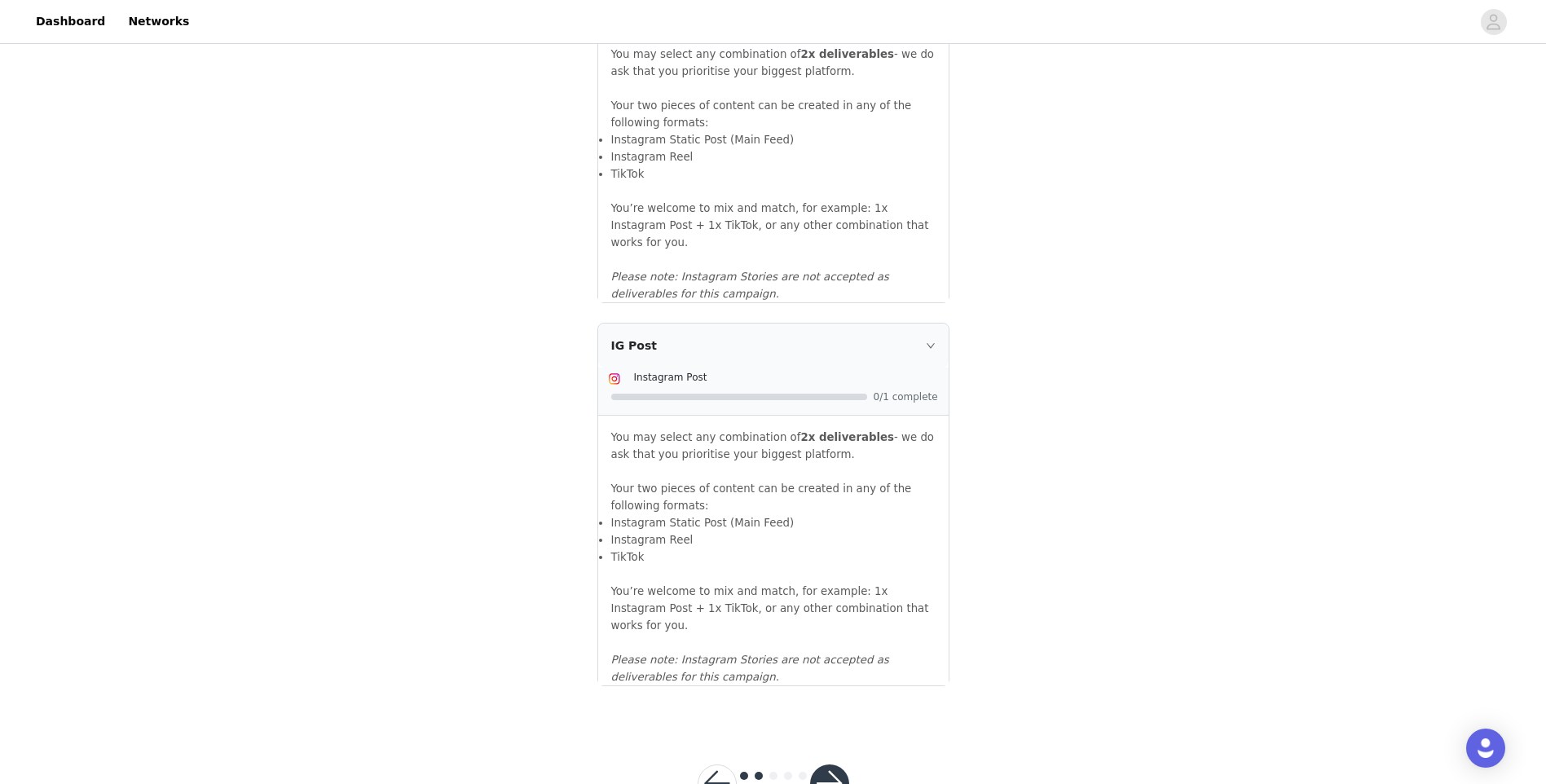
scroll to position [1625, 0]
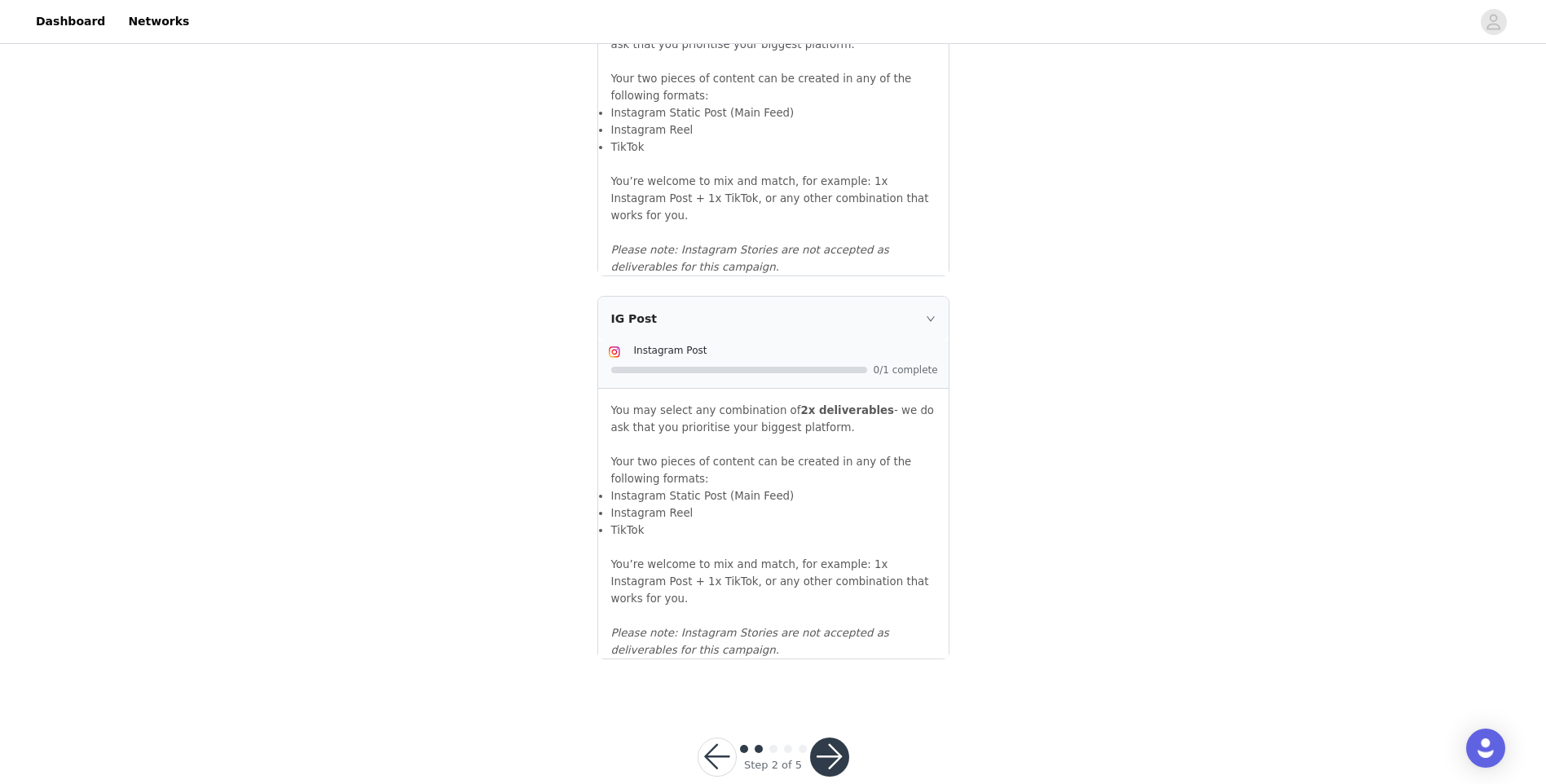
click at [832, 738] on button "button" at bounding box center [830, 757] width 39 height 39
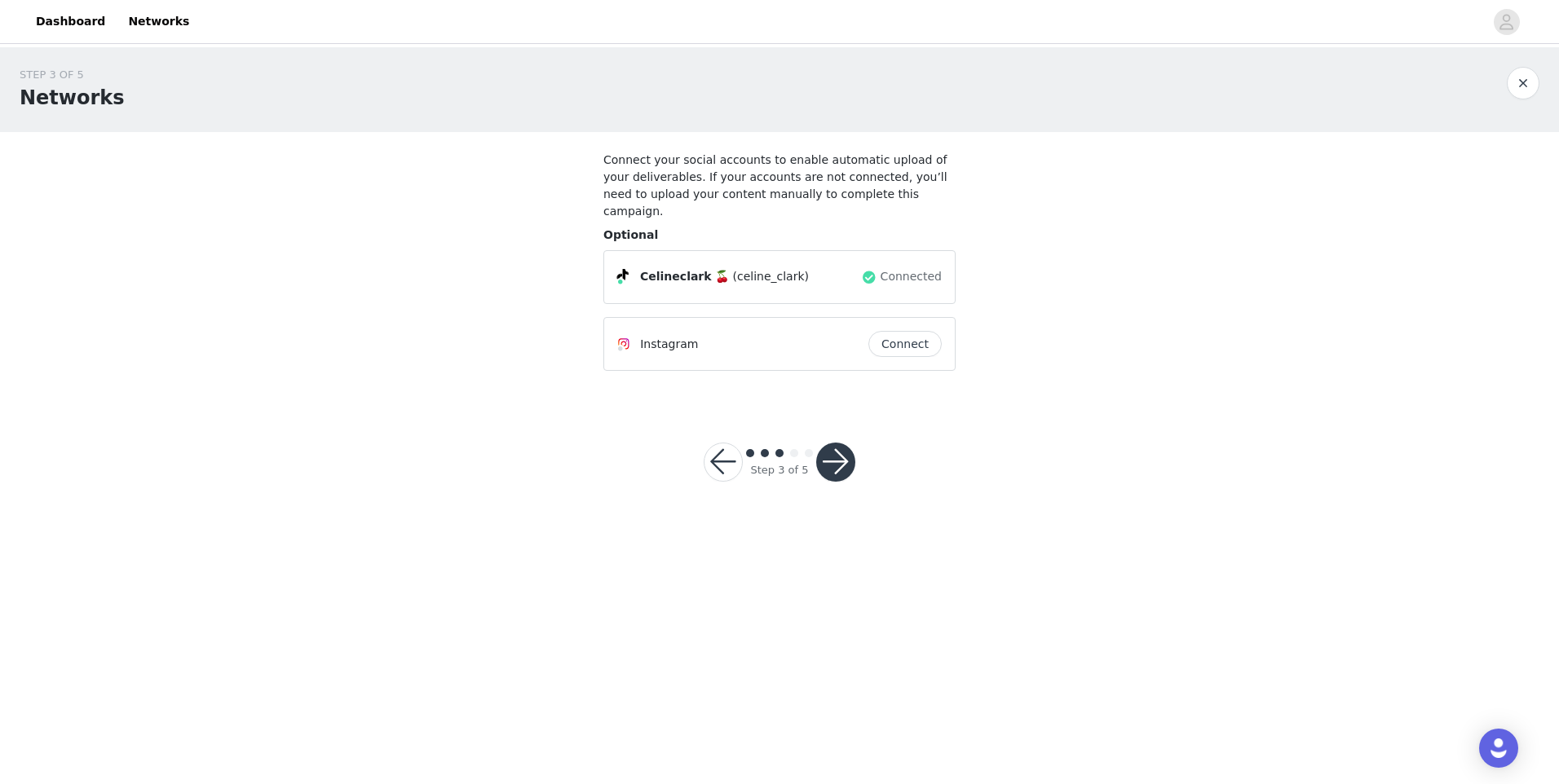
click at [846, 444] on button "button" at bounding box center [835, 462] width 39 height 39
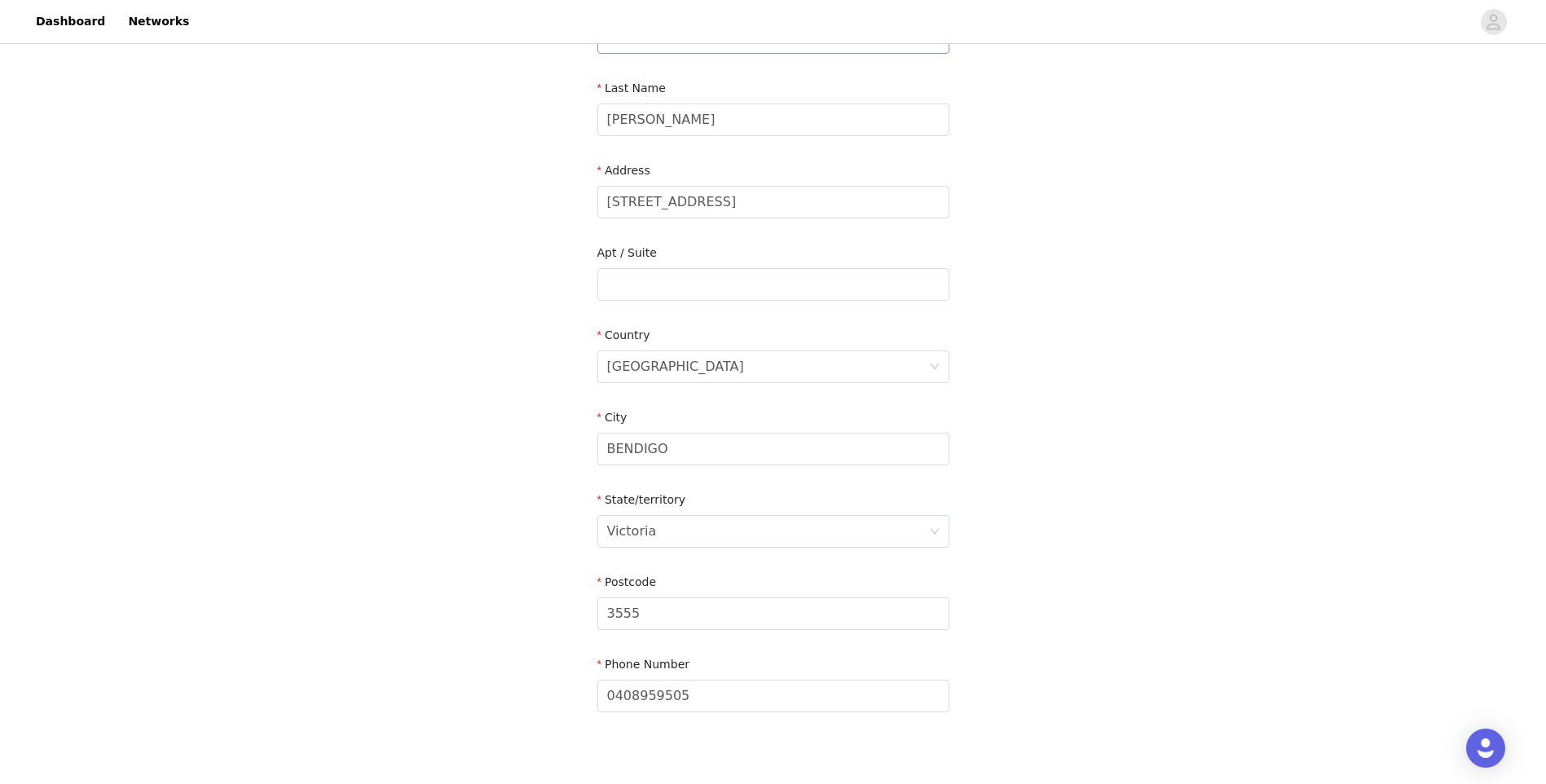
scroll to position [396, 0]
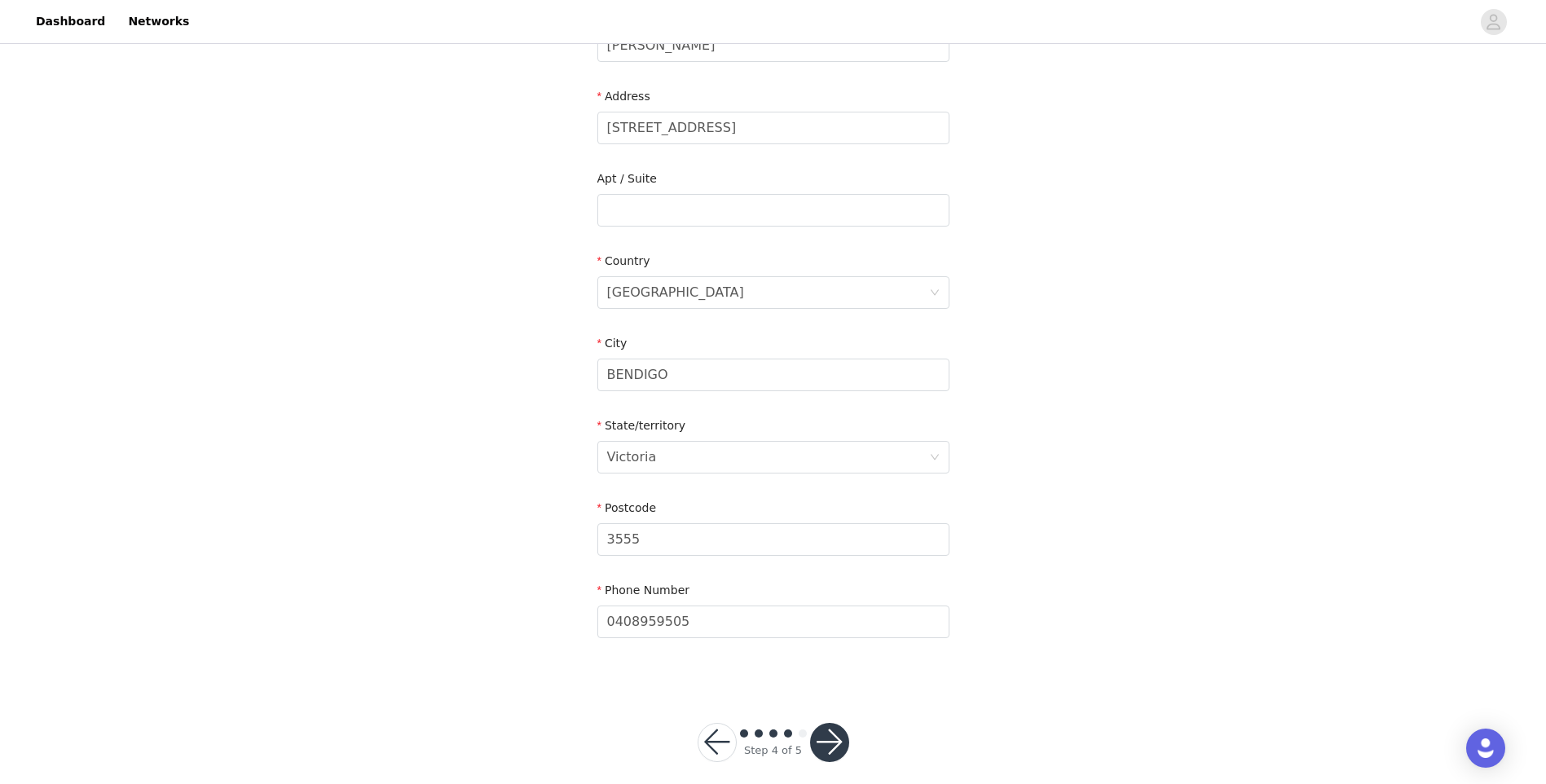
click at [818, 723] on button "button" at bounding box center [830, 743] width 39 height 39
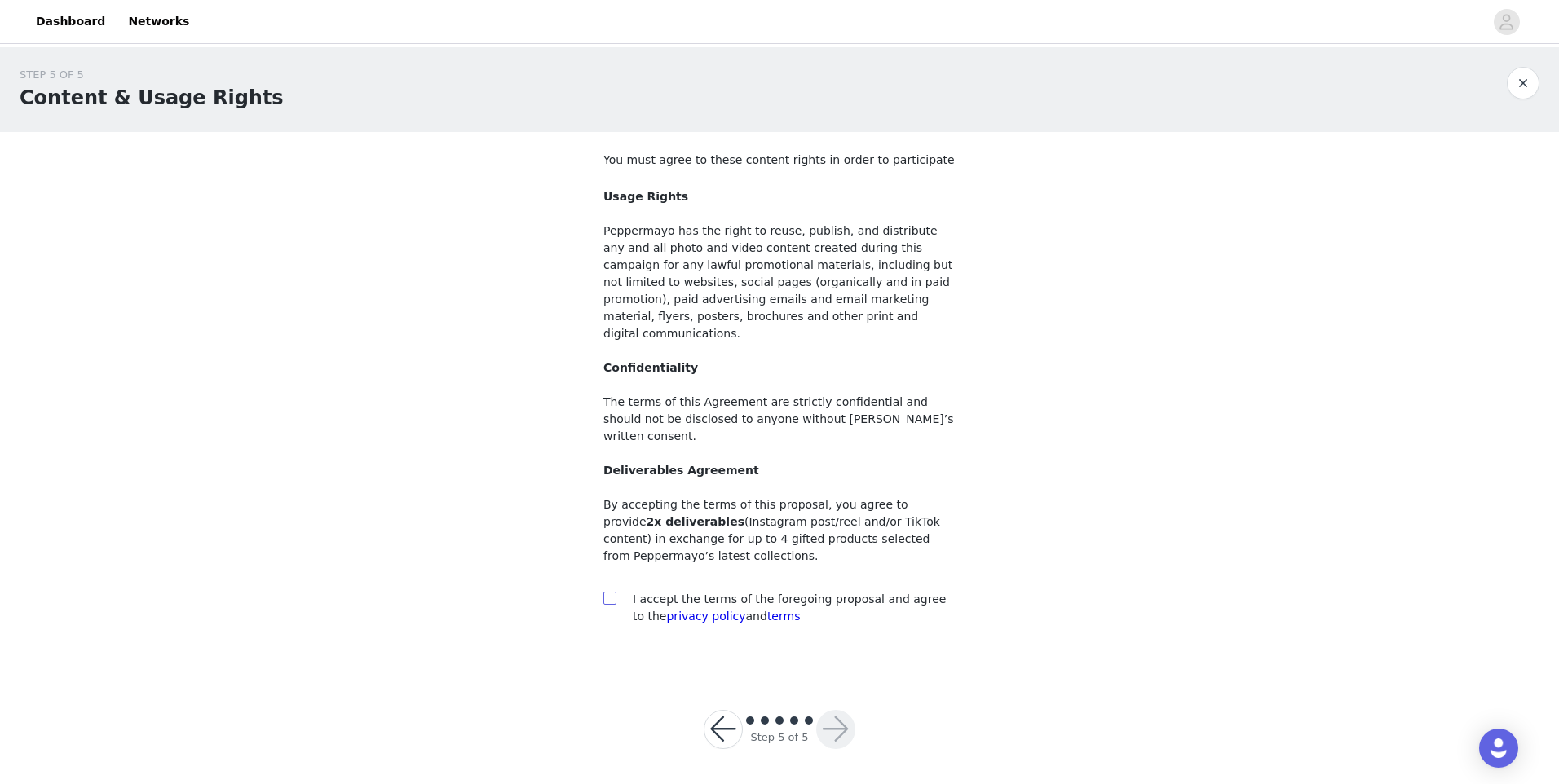
click at [609, 592] on input "checkbox" at bounding box center [609, 597] width 12 height 12
checkbox input "true"
click at [843, 710] on button "button" at bounding box center [835, 729] width 39 height 39
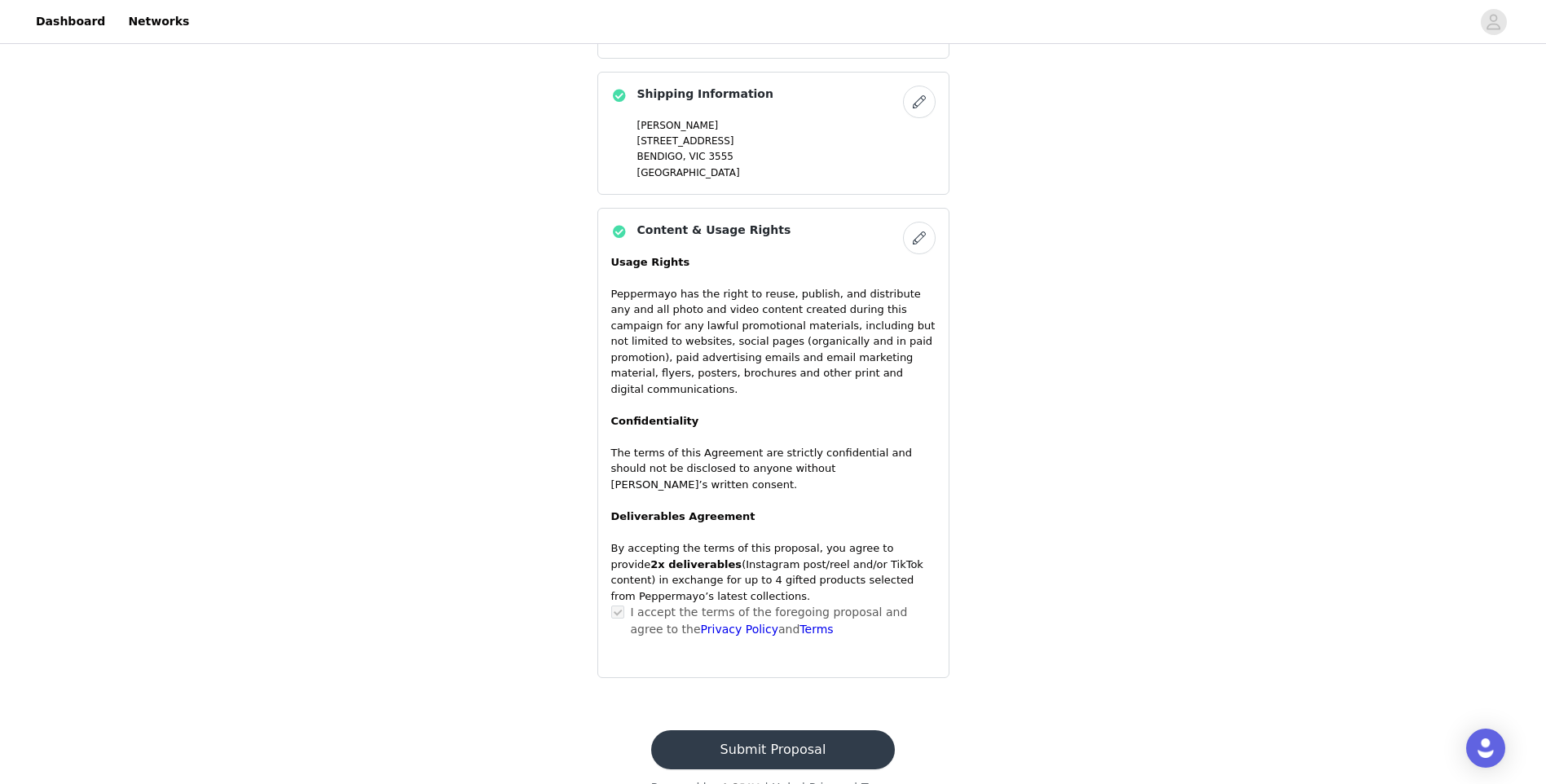
click at [794, 730] on button "Submit Proposal" at bounding box center [773, 750] width 244 height 39
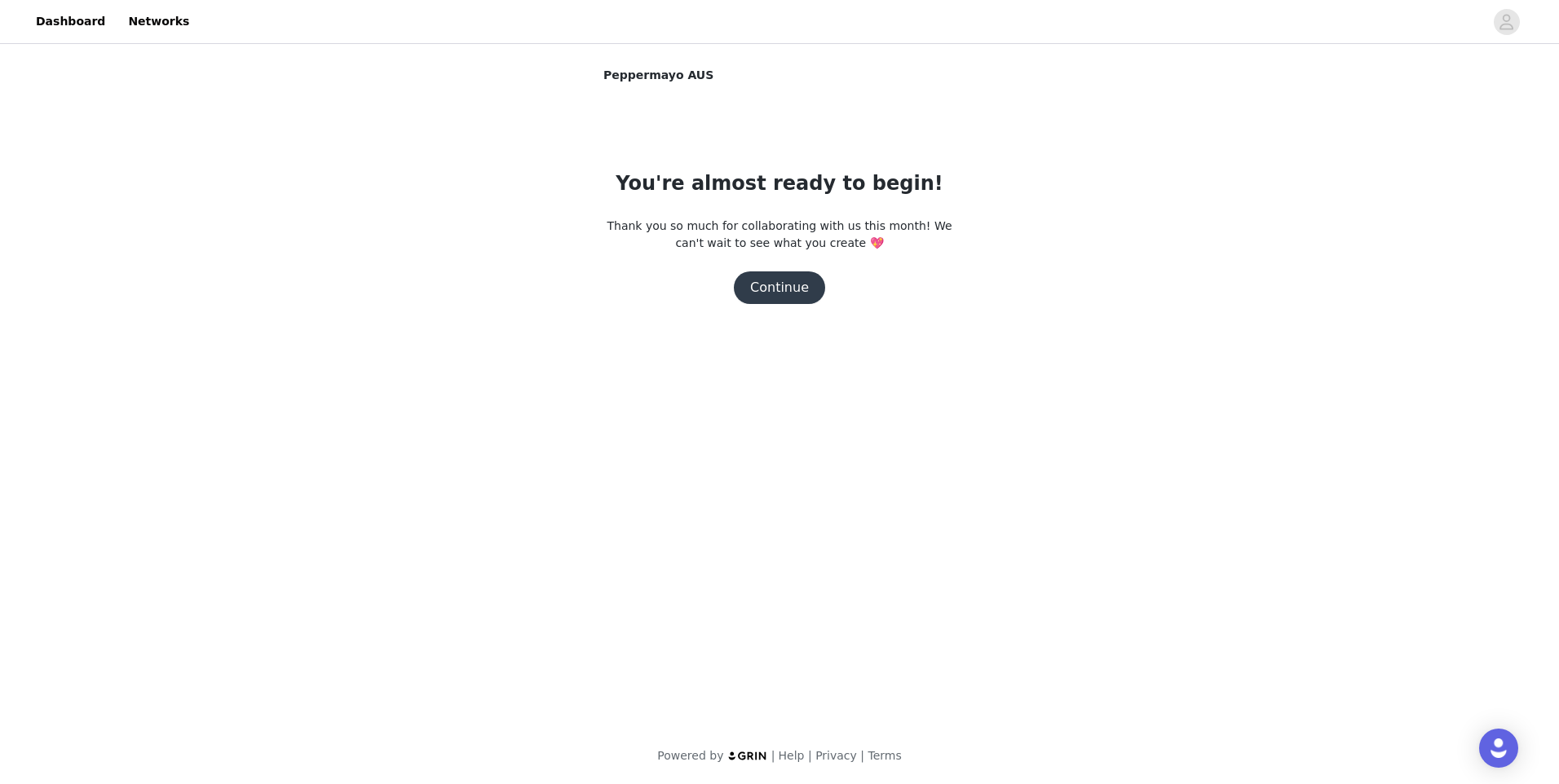
click at [797, 286] on button "Continue" at bounding box center [779, 288] width 91 height 32
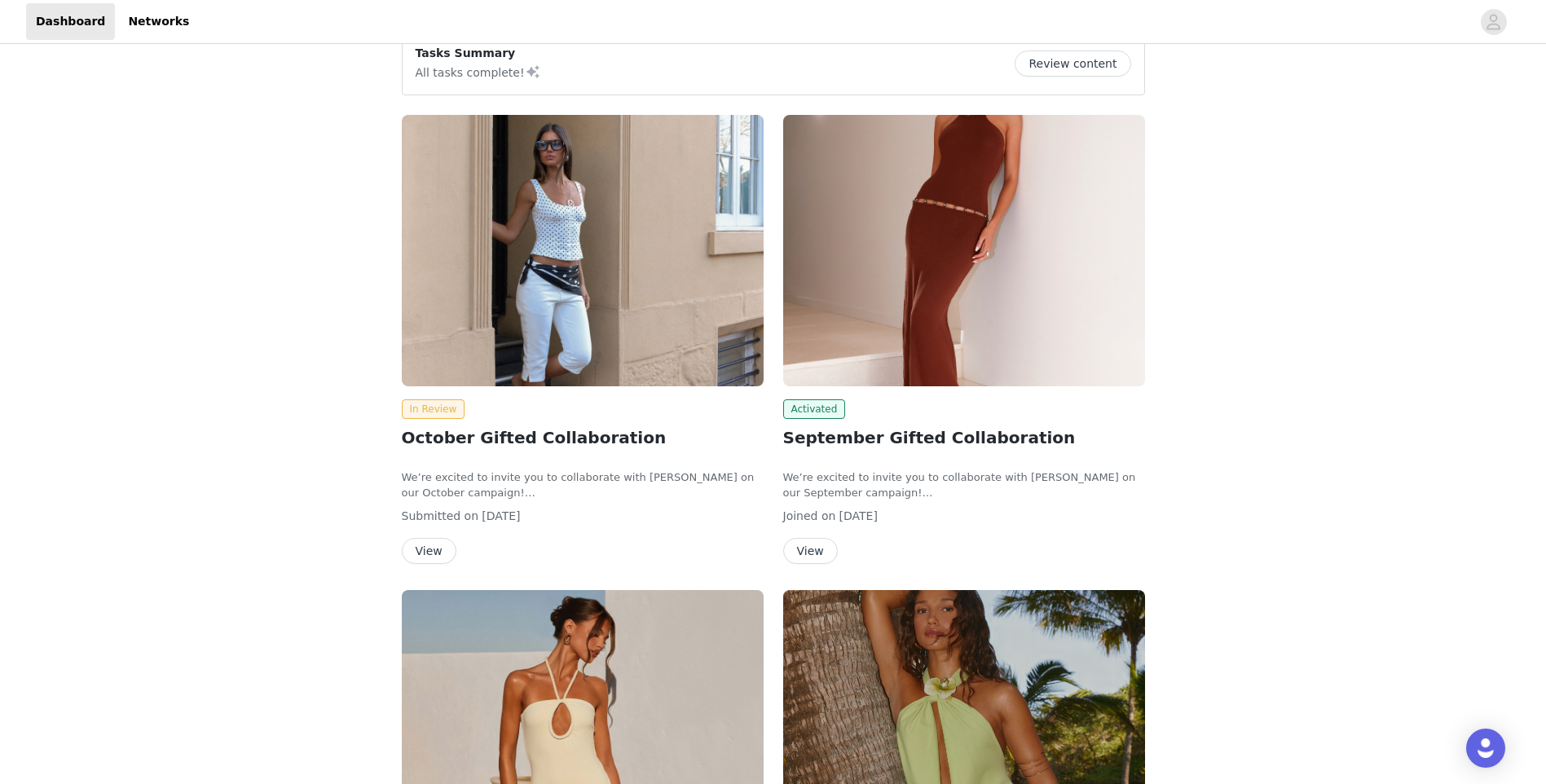
scroll to position [163, 0]
